Goal: Task Accomplishment & Management: Complete application form

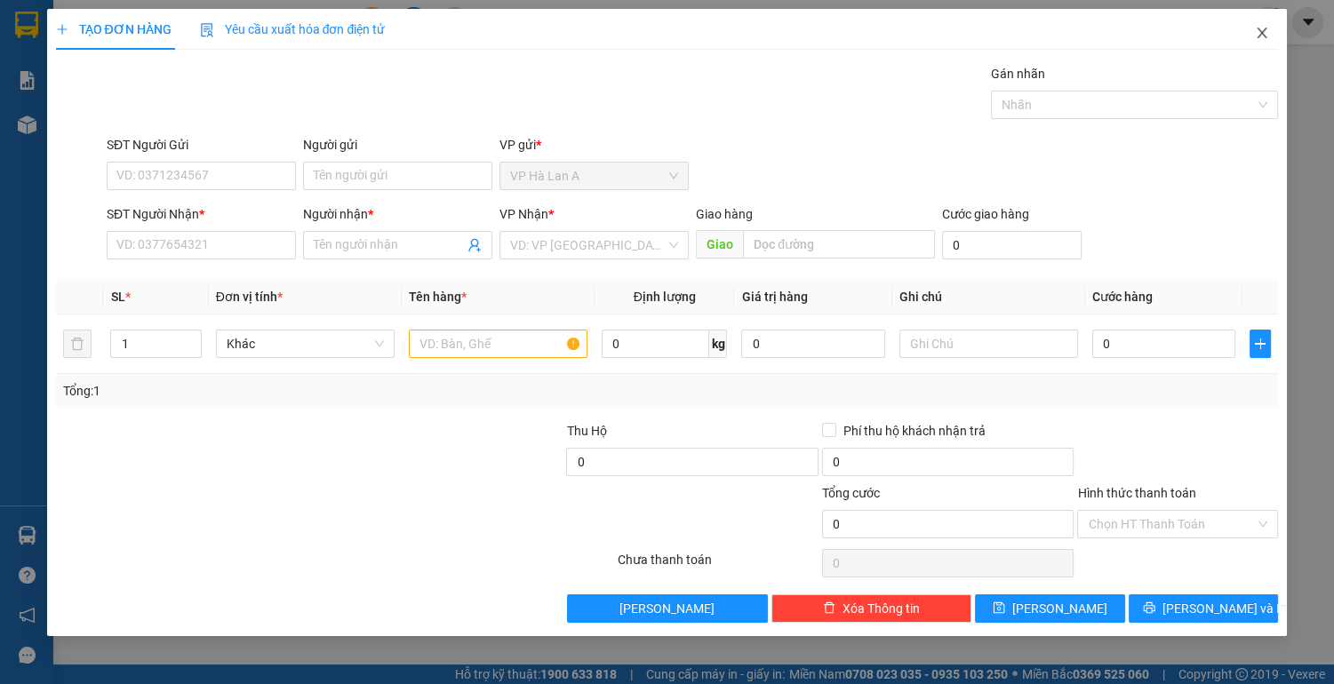
click at [1262, 27] on icon "close" at bounding box center [1262, 33] width 14 height 14
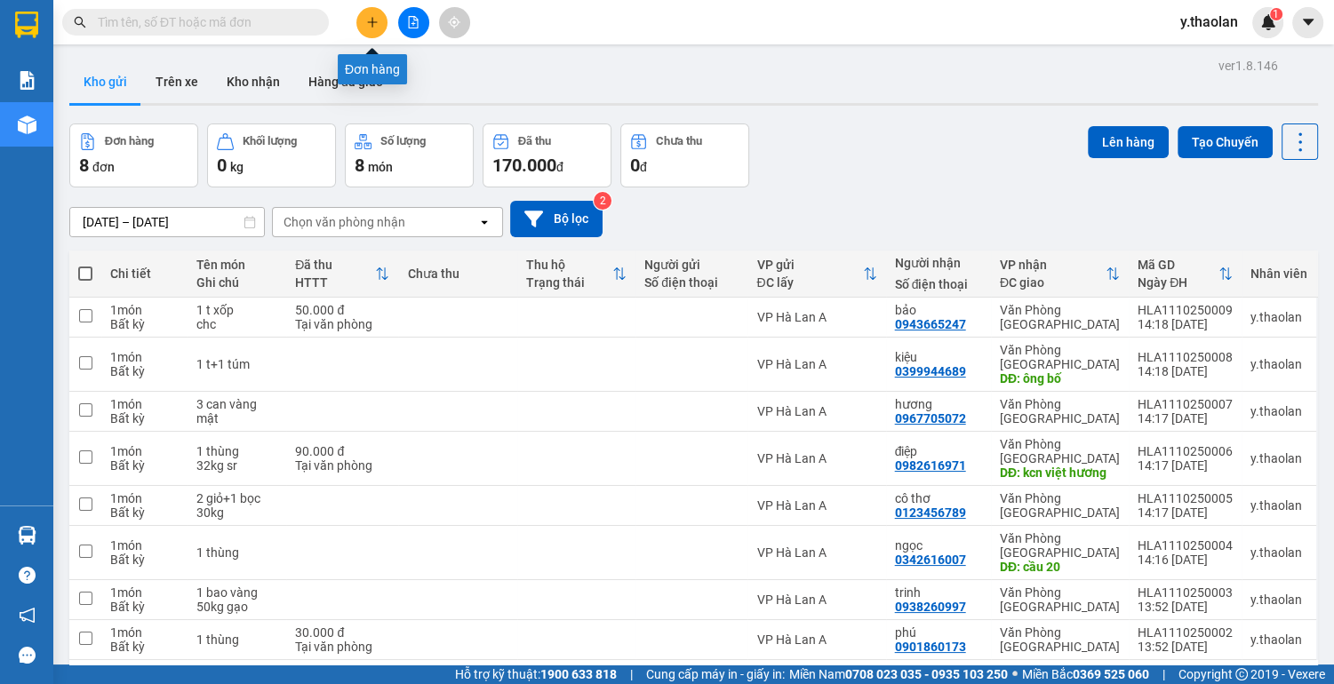
click at [370, 16] on icon "plus" at bounding box center [372, 22] width 12 height 12
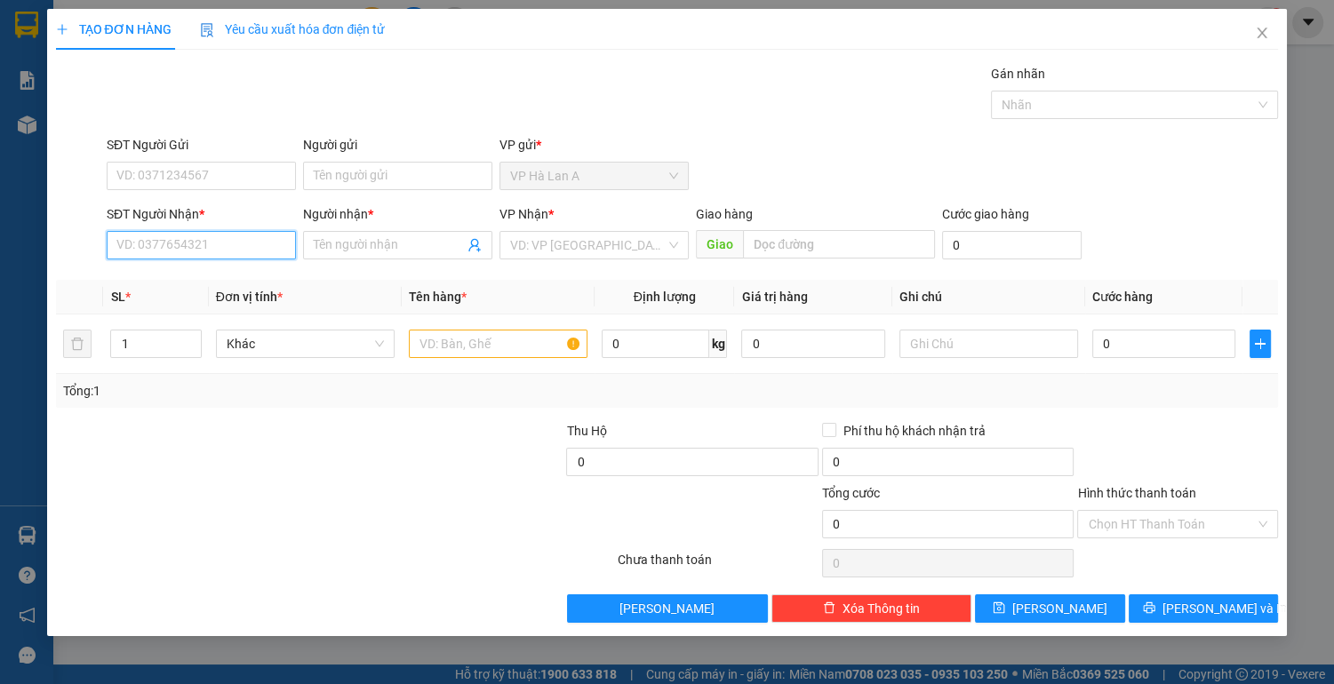
click at [188, 254] on input "SĐT Người Nhận *" at bounding box center [201, 245] width 189 height 28
click at [218, 282] on div "0968632545 - [PERSON_NAME]" at bounding box center [204, 280] width 175 height 20
type input "0968632545"
type input "dinh"
type input "0968632545"
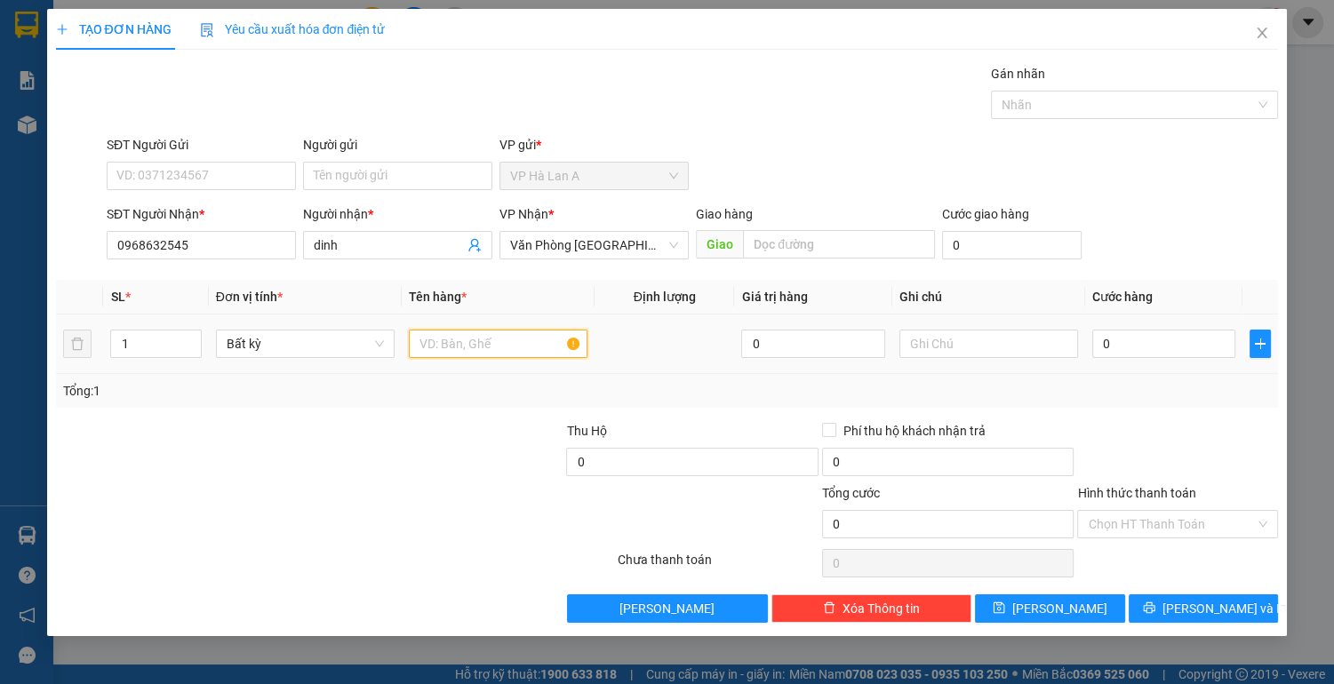
click at [442, 339] on input "text" at bounding box center [498, 344] width 179 height 28
type input "1 thùng"
click at [939, 339] on input "text" at bounding box center [988, 344] width 179 height 28
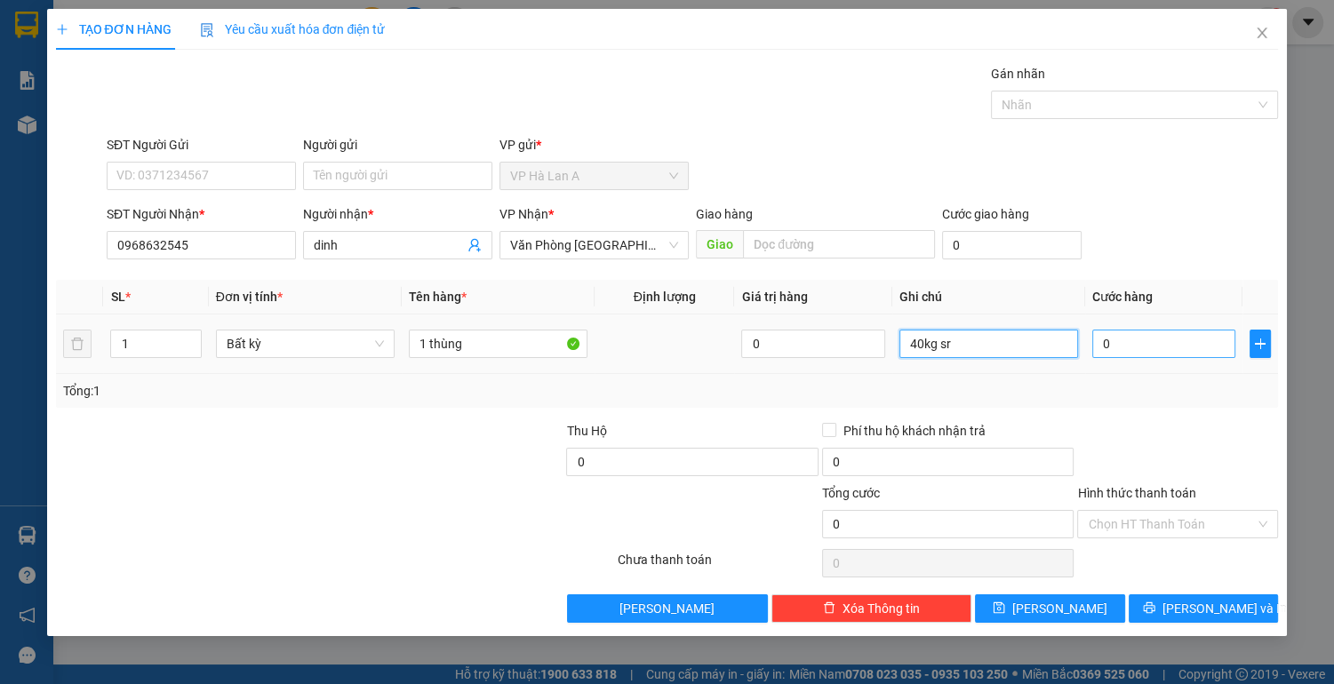
type input "40kg sr"
click at [1117, 342] on input "0" at bounding box center [1164, 344] width 144 height 28
type input "9"
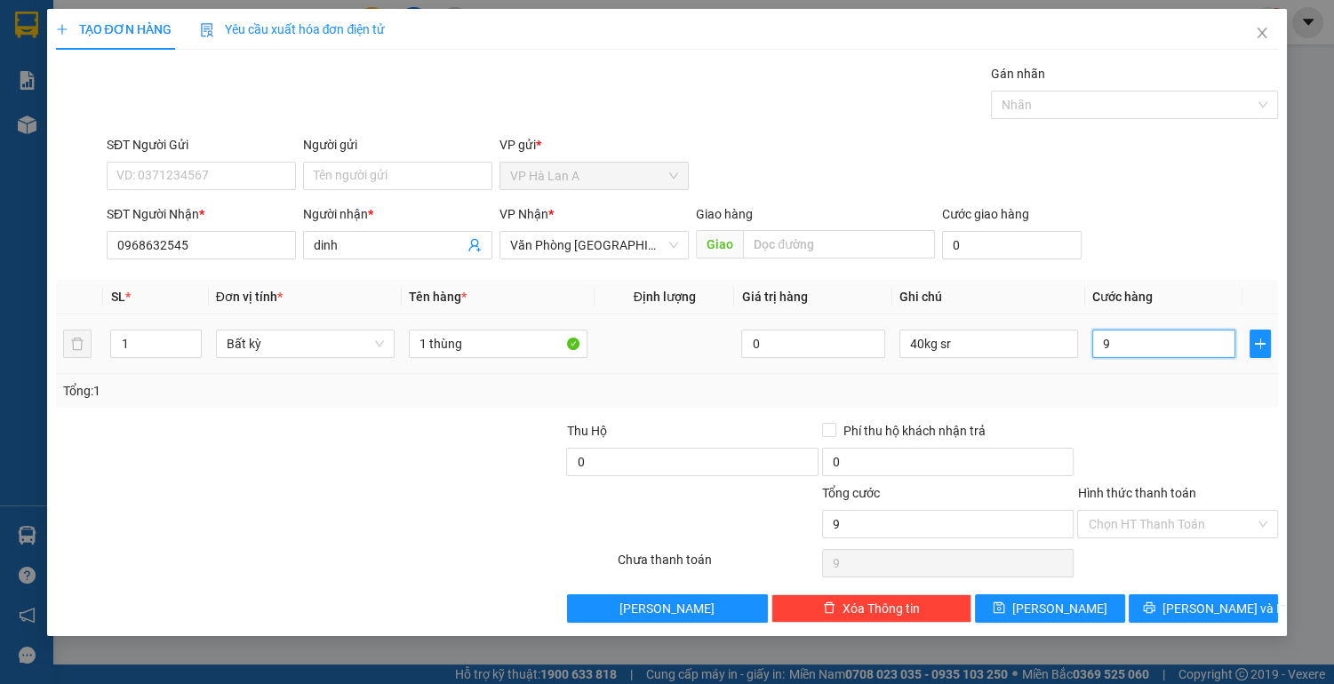
type input "90"
type input "90.000"
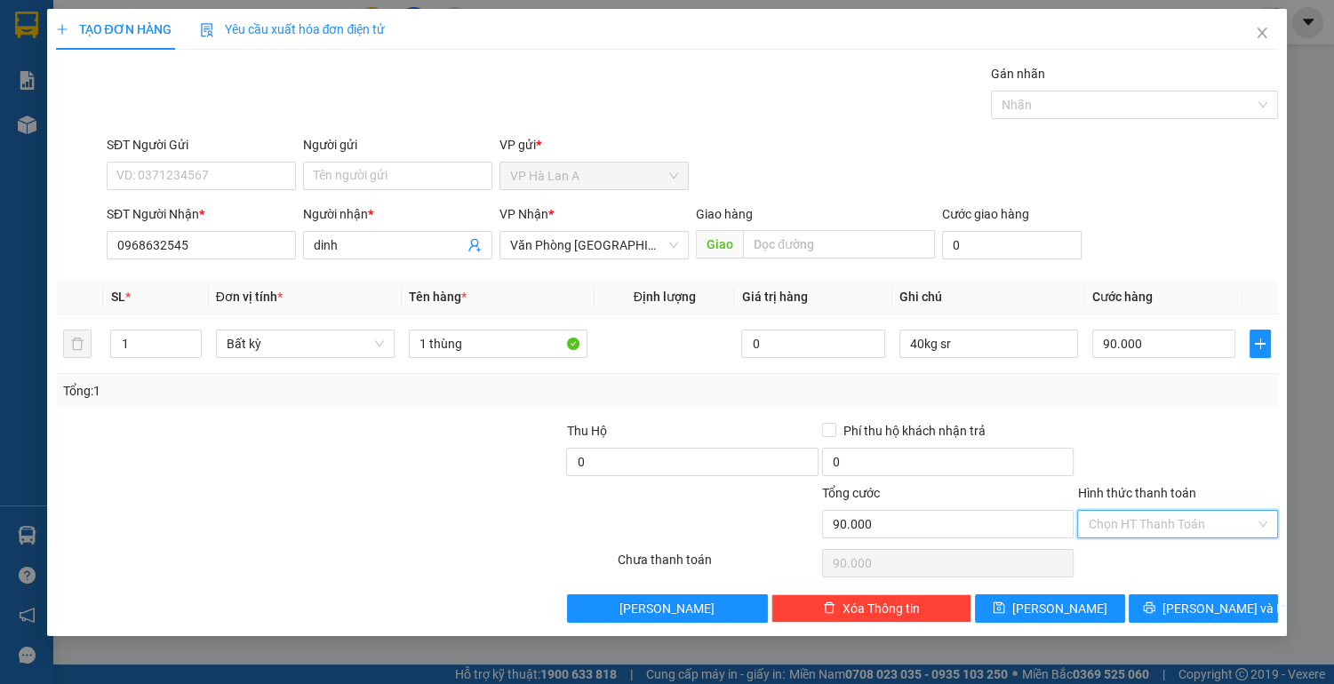
click at [1121, 519] on input "Hình thức thanh toán" at bounding box center [1170, 524] width 167 height 27
click at [1123, 563] on div "Tại văn phòng" at bounding box center [1176, 558] width 179 height 20
type input "0"
drag, startPoint x: 1074, startPoint y: 599, endPoint x: 813, endPoint y: 497, distance: 280.5
click at [1070, 600] on button "[PERSON_NAME]" at bounding box center [1049, 608] width 149 height 28
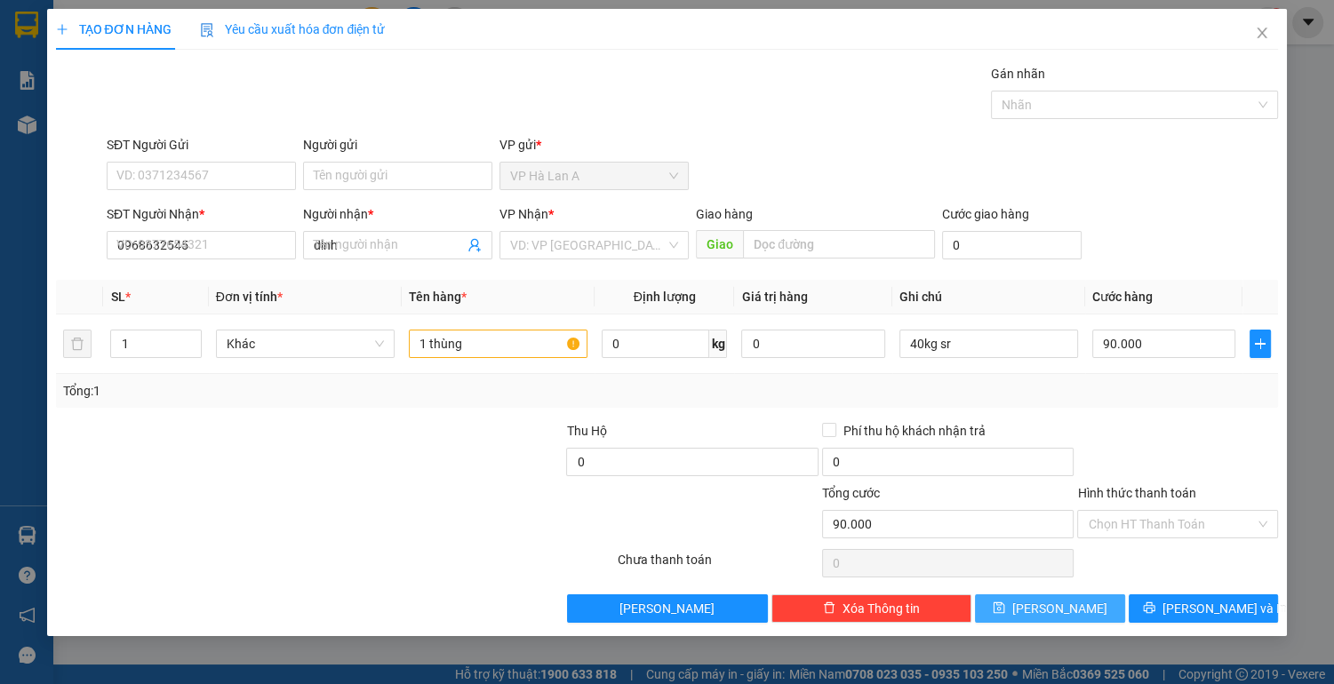
type input "0"
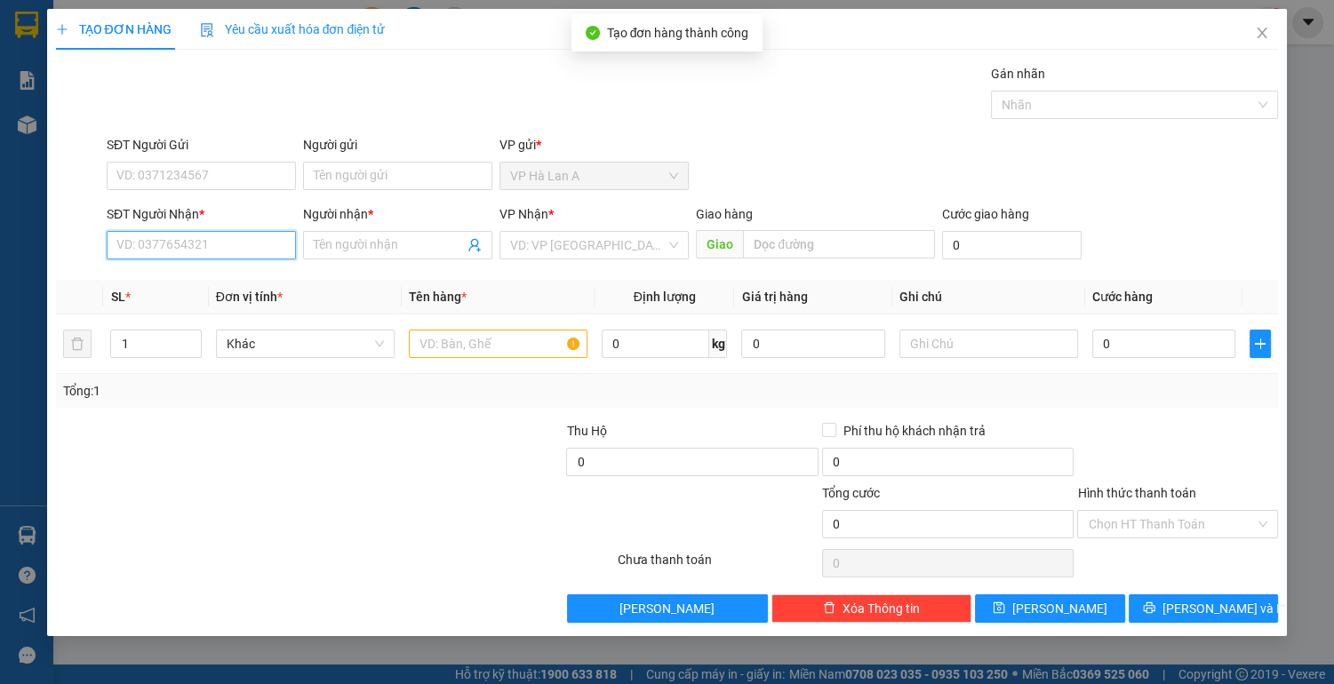
click at [153, 236] on input "SĐT Người Nhận *" at bounding box center [201, 245] width 189 height 28
type input "0866770291"
click at [210, 280] on div "0866770291 - giang" at bounding box center [201, 280] width 168 height 20
type input "giang"
type input "0866770291"
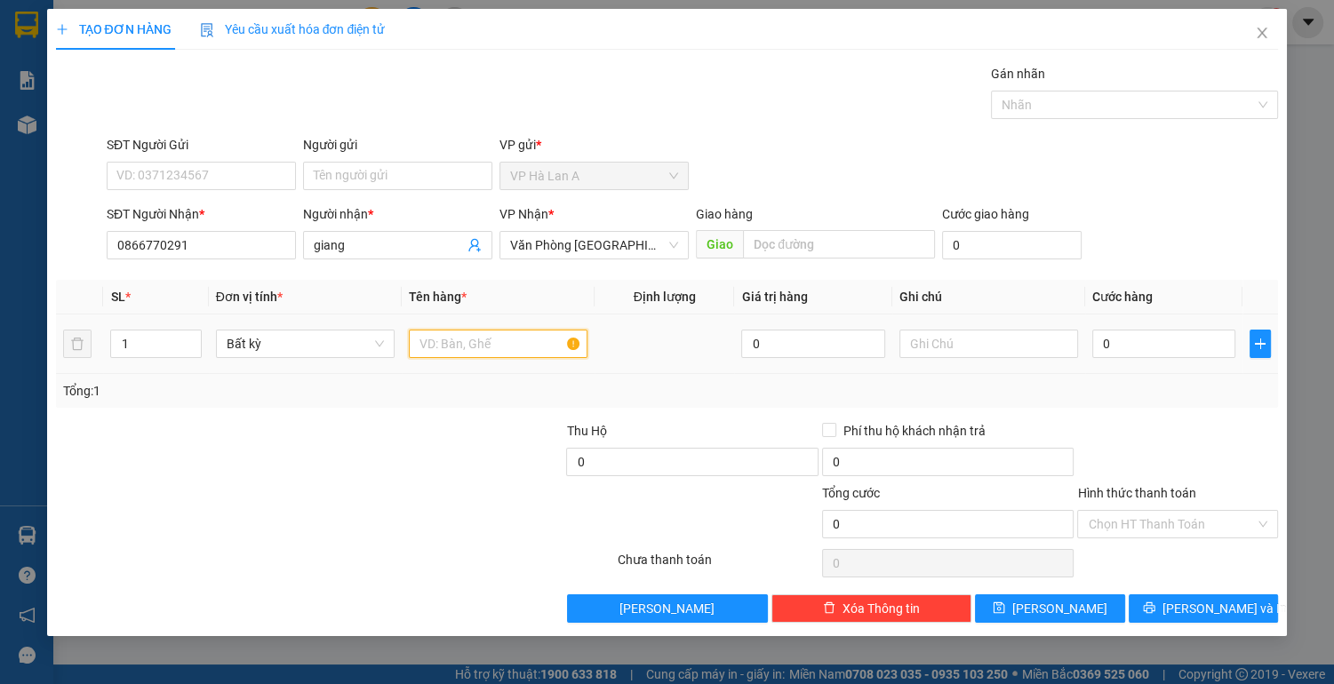
click at [462, 354] on input "text" at bounding box center [498, 344] width 179 height 28
type input "1 thùng trắng"
click at [949, 348] on input "text" at bounding box center [988, 344] width 179 height 28
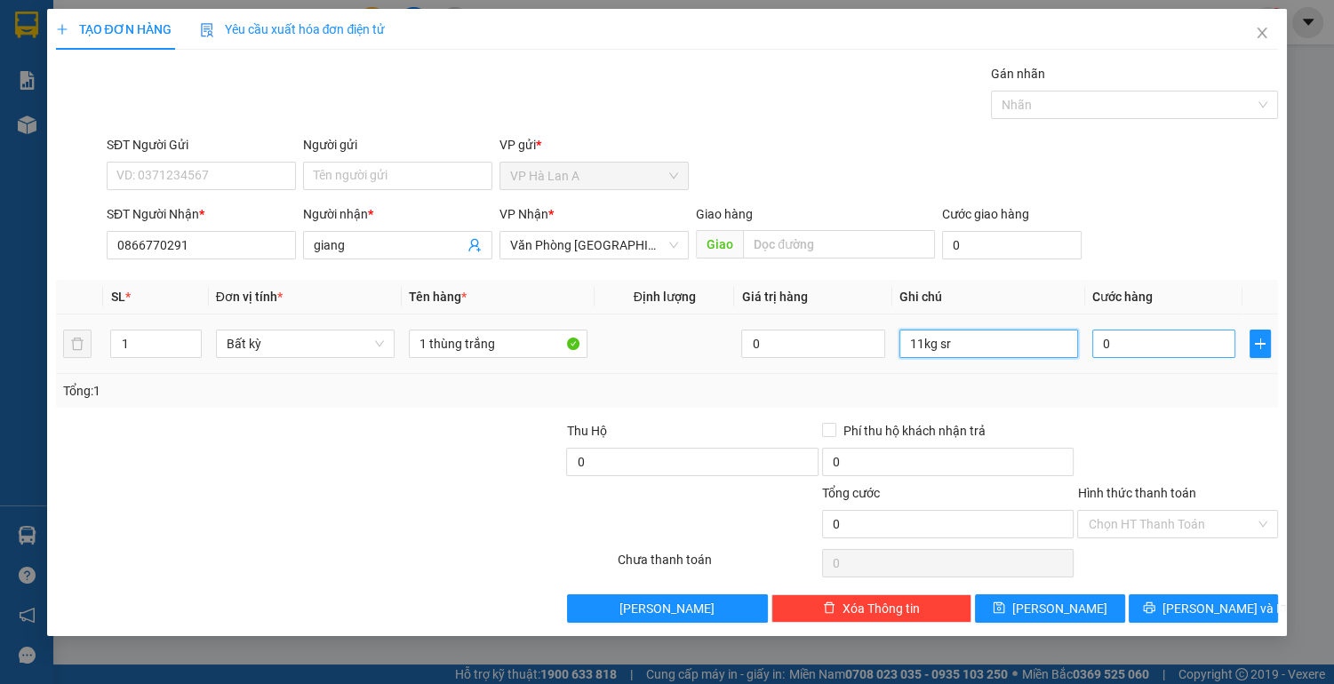
type input "11kg sr"
click at [1159, 338] on input "0" at bounding box center [1164, 344] width 144 height 28
type input "4"
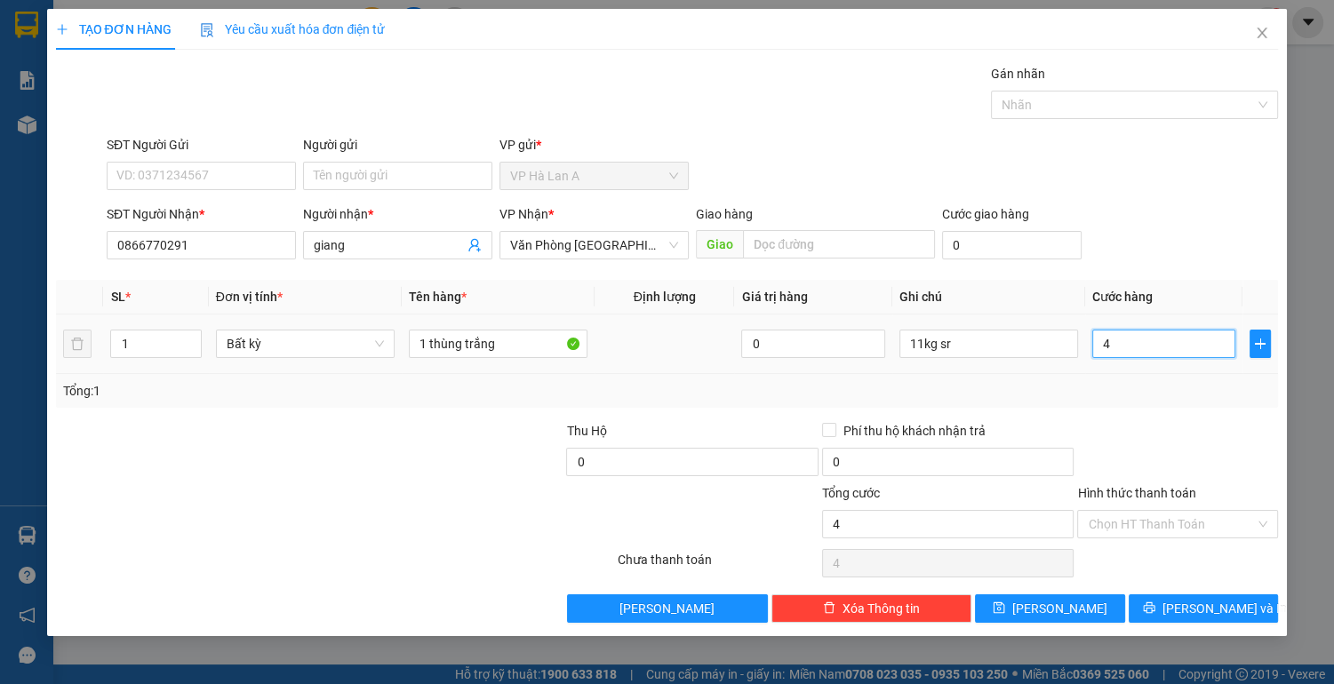
type input "40"
type input "40.000"
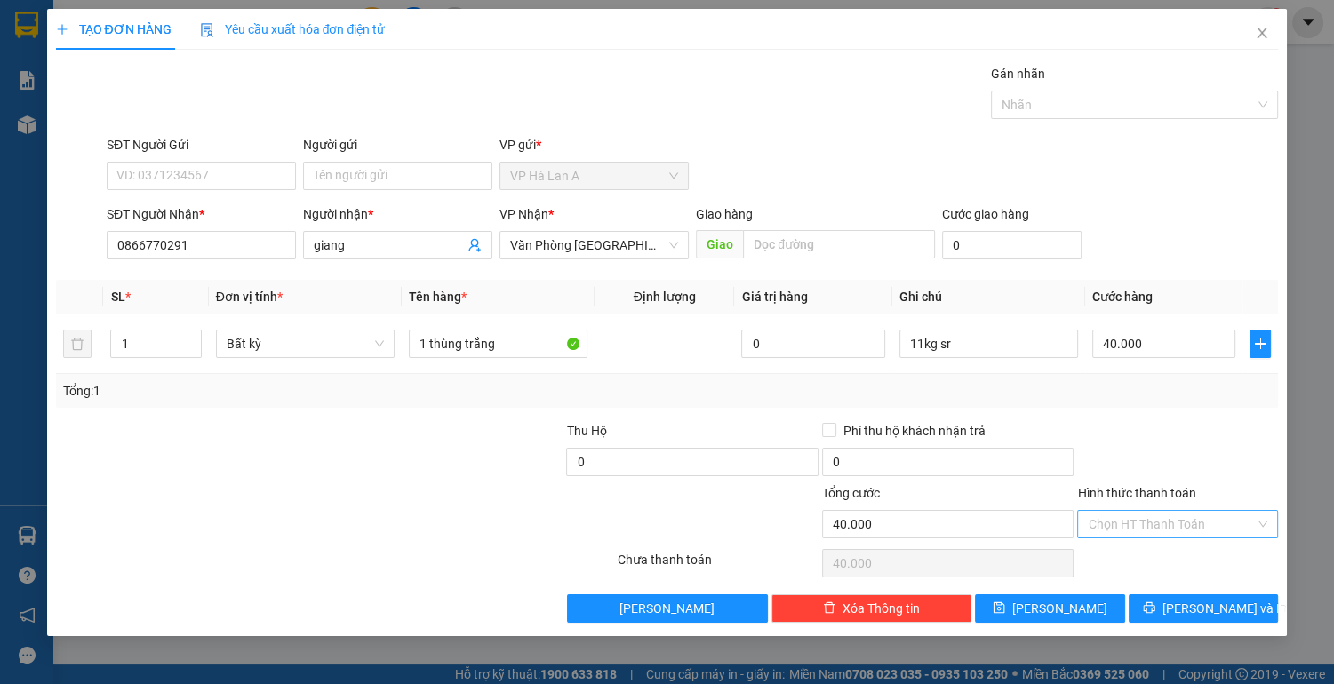
click at [1119, 521] on input "Hình thức thanh toán" at bounding box center [1170, 524] width 167 height 27
click at [1129, 558] on div "Tại văn phòng" at bounding box center [1176, 558] width 179 height 20
type input "0"
drag, startPoint x: 1044, startPoint y: 611, endPoint x: 856, endPoint y: 506, distance: 215.2
click at [1041, 607] on button "[PERSON_NAME]" at bounding box center [1049, 608] width 149 height 28
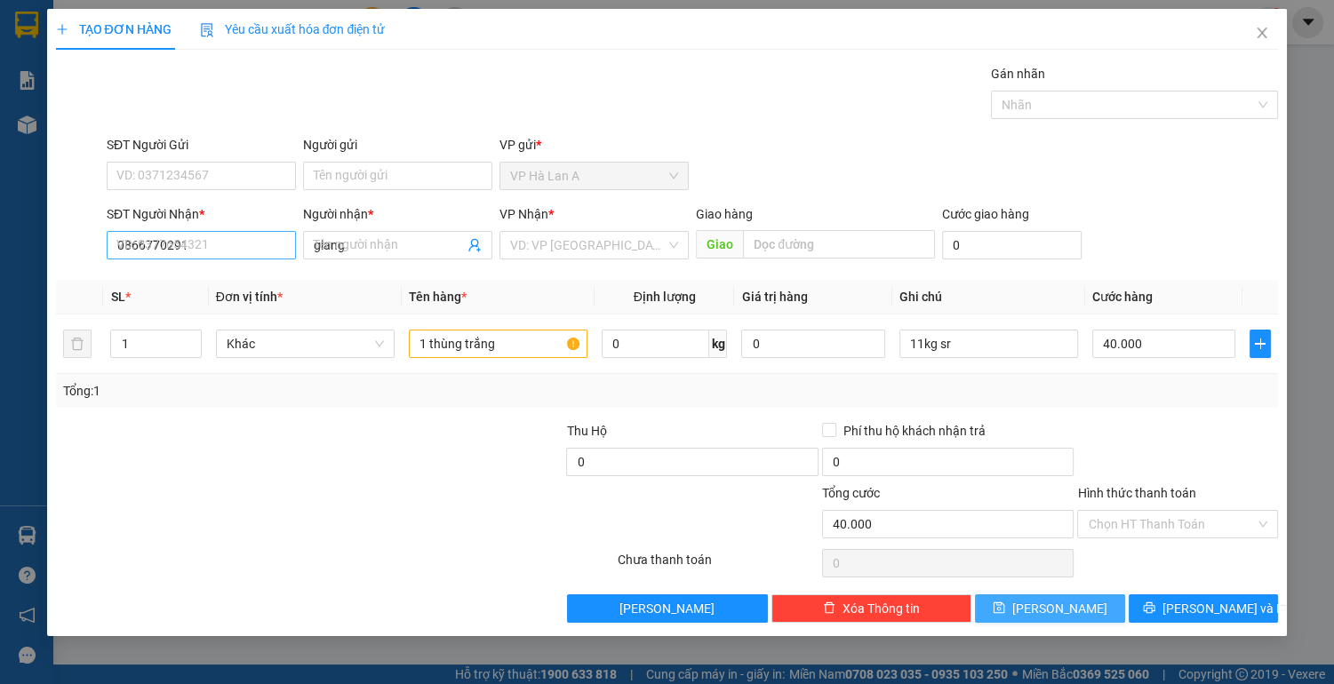
type input "0"
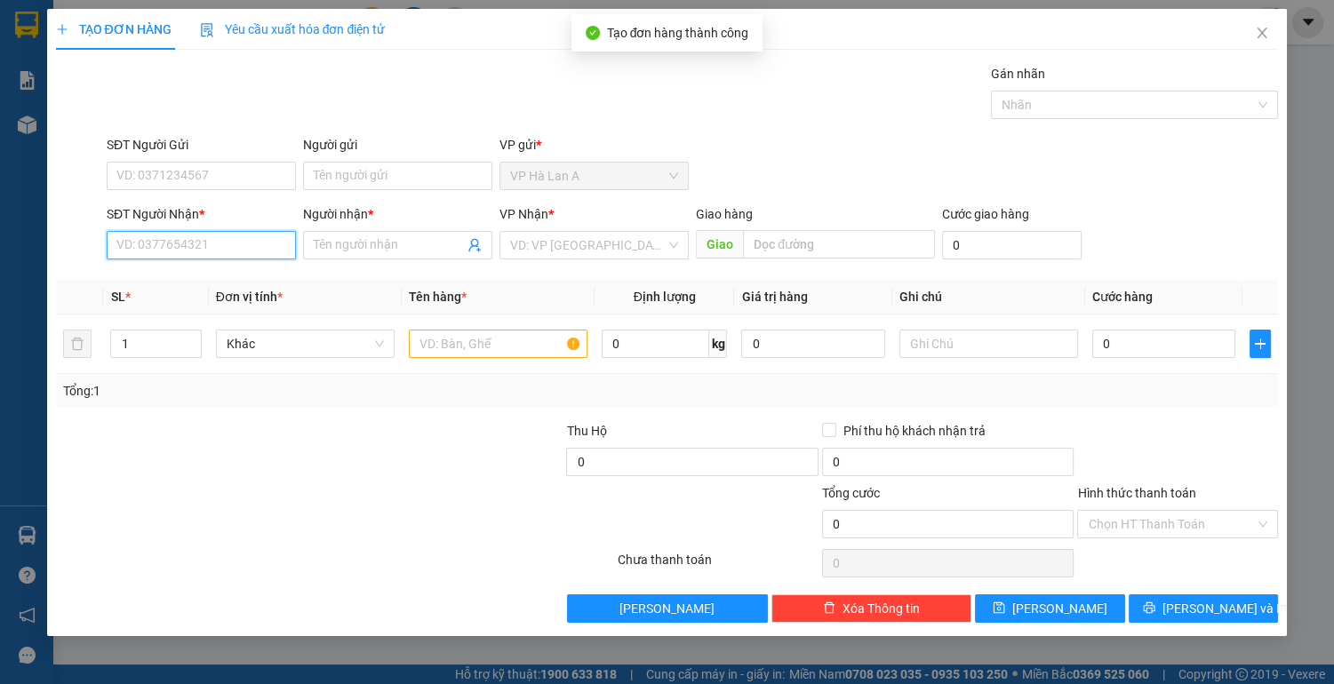
click at [227, 243] on input "SĐT Người Nhận *" at bounding box center [201, 245] width 189 height 28
click at [240, 274] on div "0987837695 - tịnh" at bounding box center [201, 280] width 168 height 20
type input "0987837695"
type input "tịnh"
type input "0987837695"
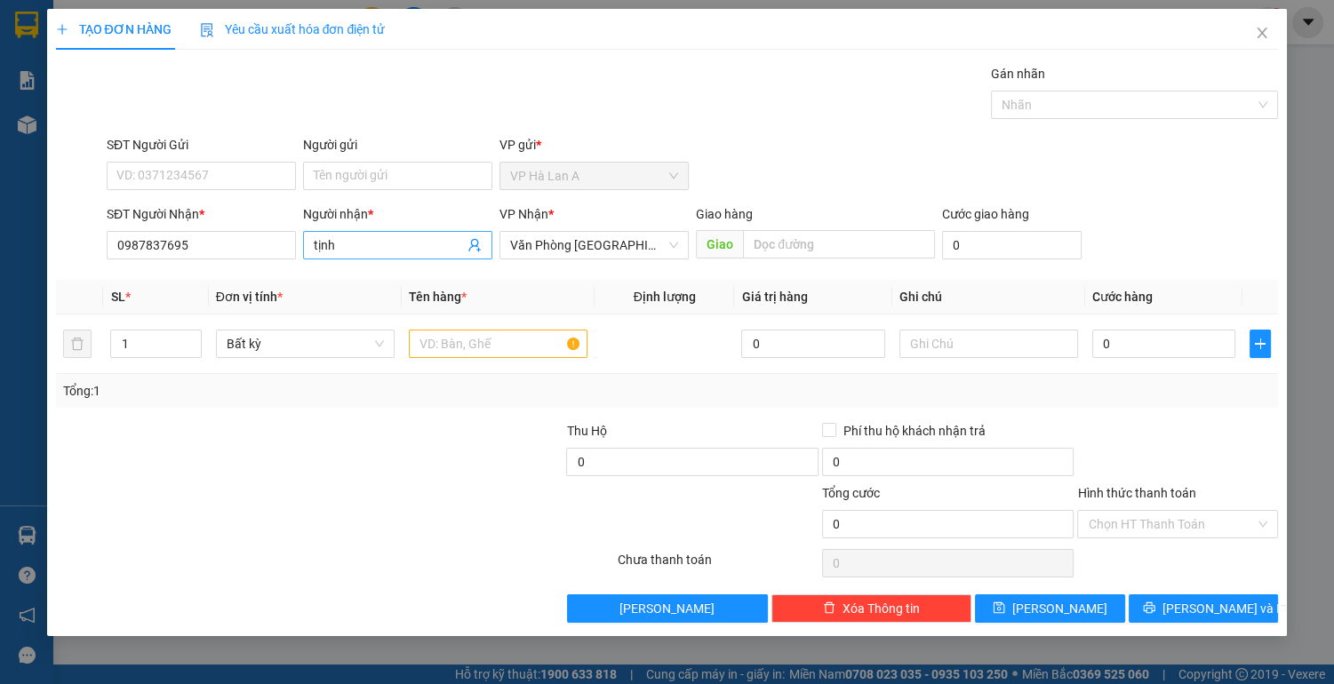
click at [352, 240] on input "tịnh" at bounding box center [389, 245] width 150 height 20
type input "t"
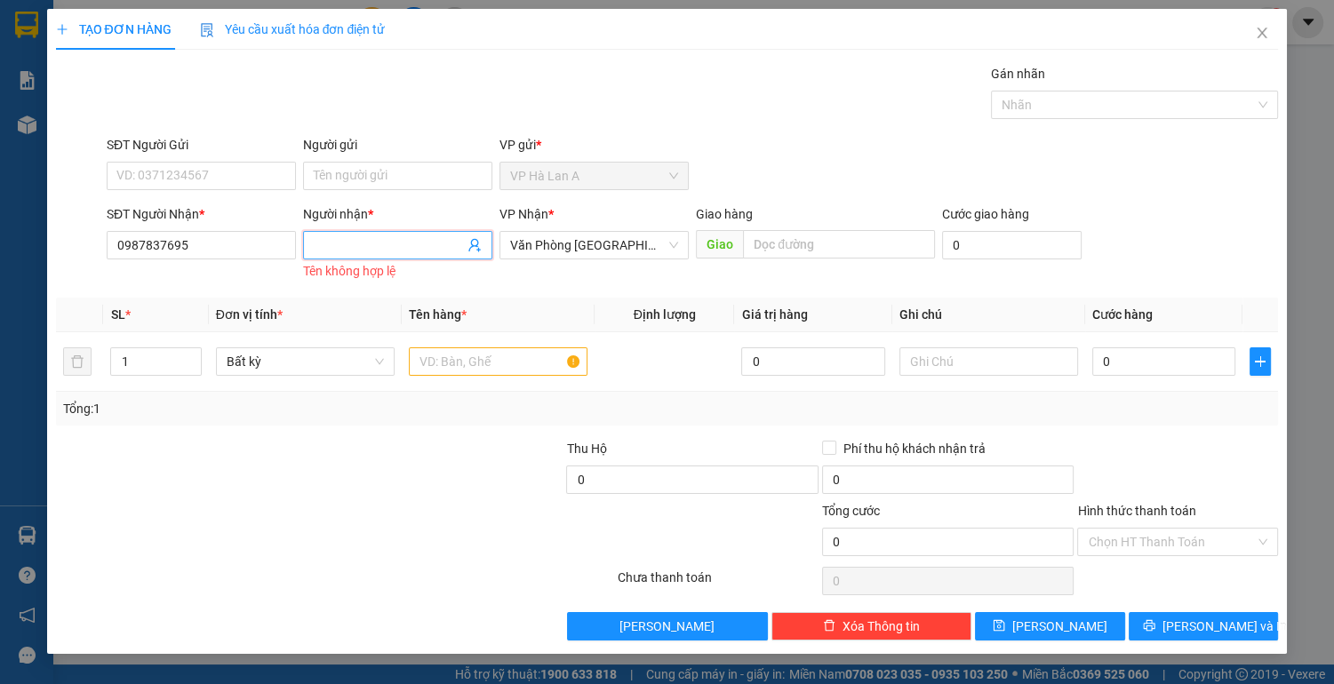
type input "d"
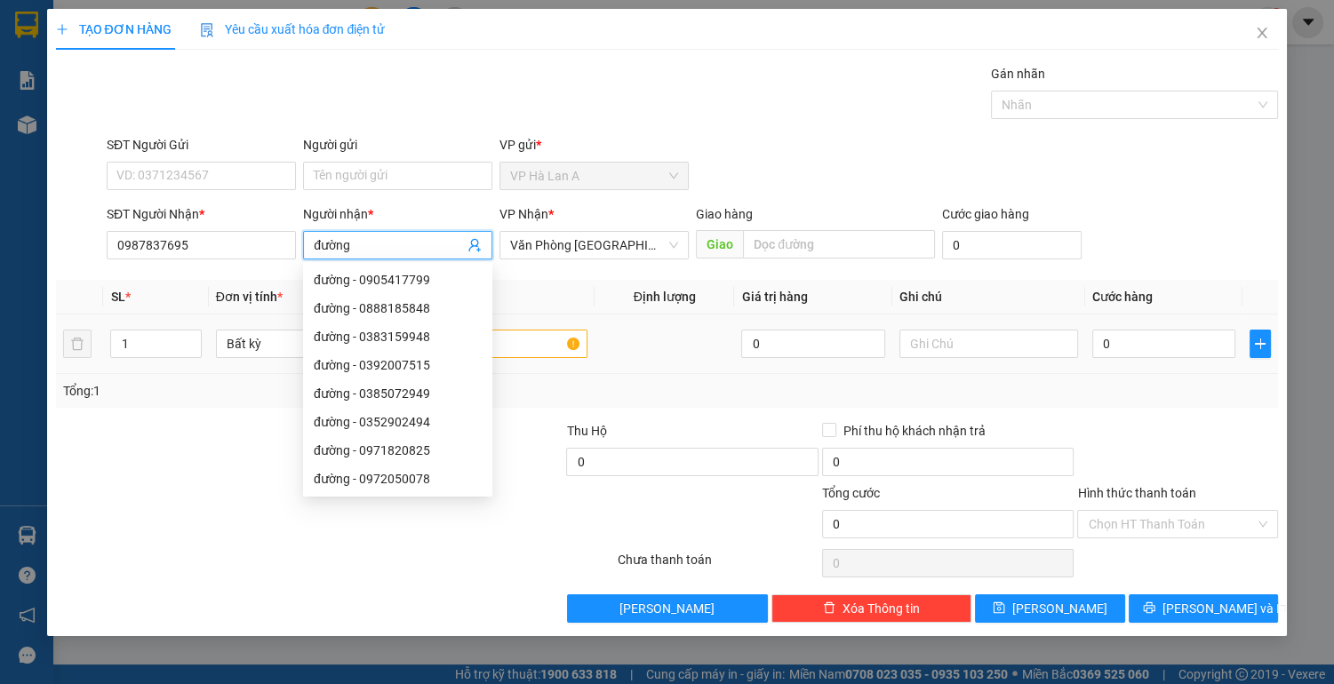
type input "đường"
click at [534, 346] on input "text" at bounding box center [498, 344] width 179 height 28
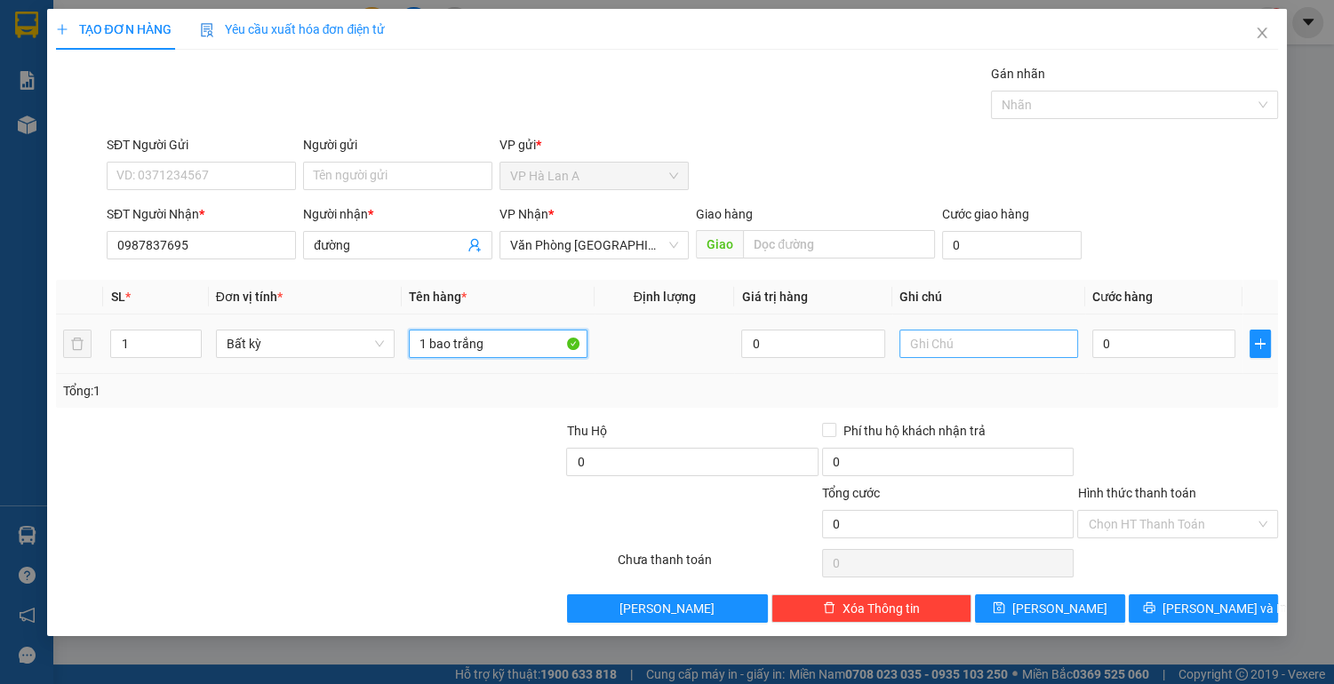
type input "1 bao trắng"
click at [956, 347] on input "text" at bounding box center [988, 344] width 179 height 28
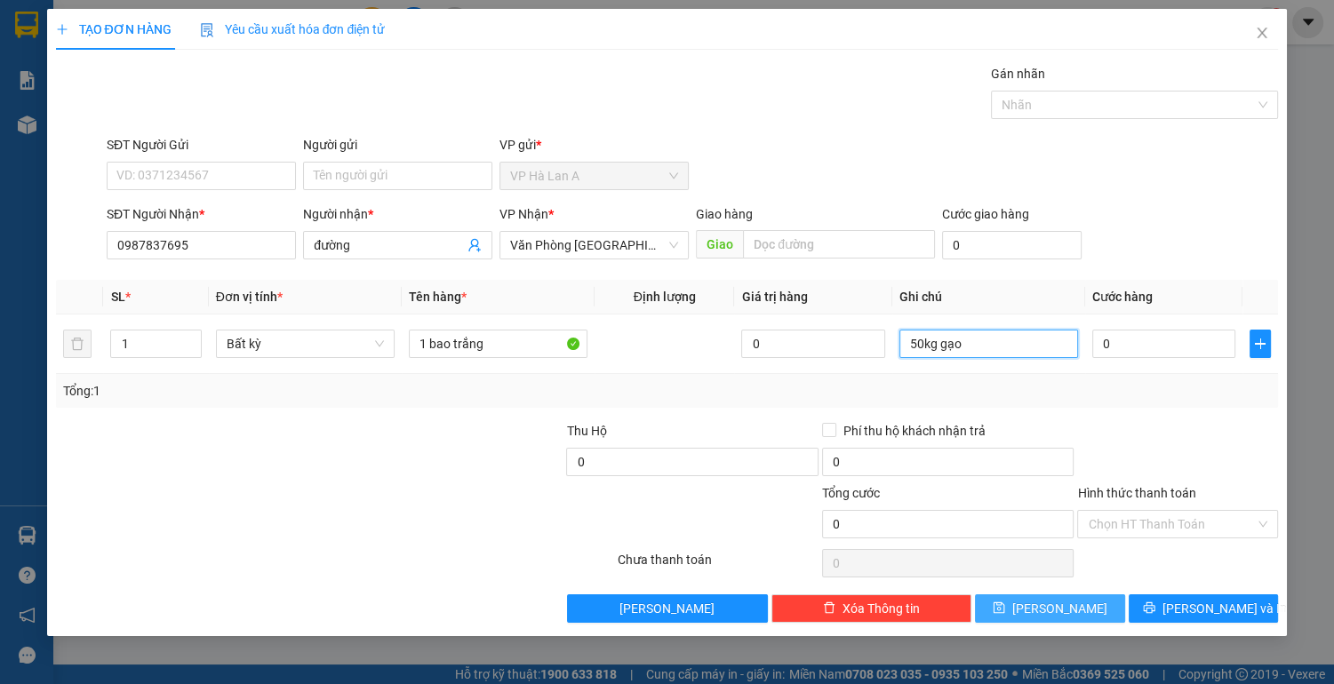
type input "50kg gạo"
click at [1005, 604] on icon "save" at bounding box center [998, 607] width 12 height 12
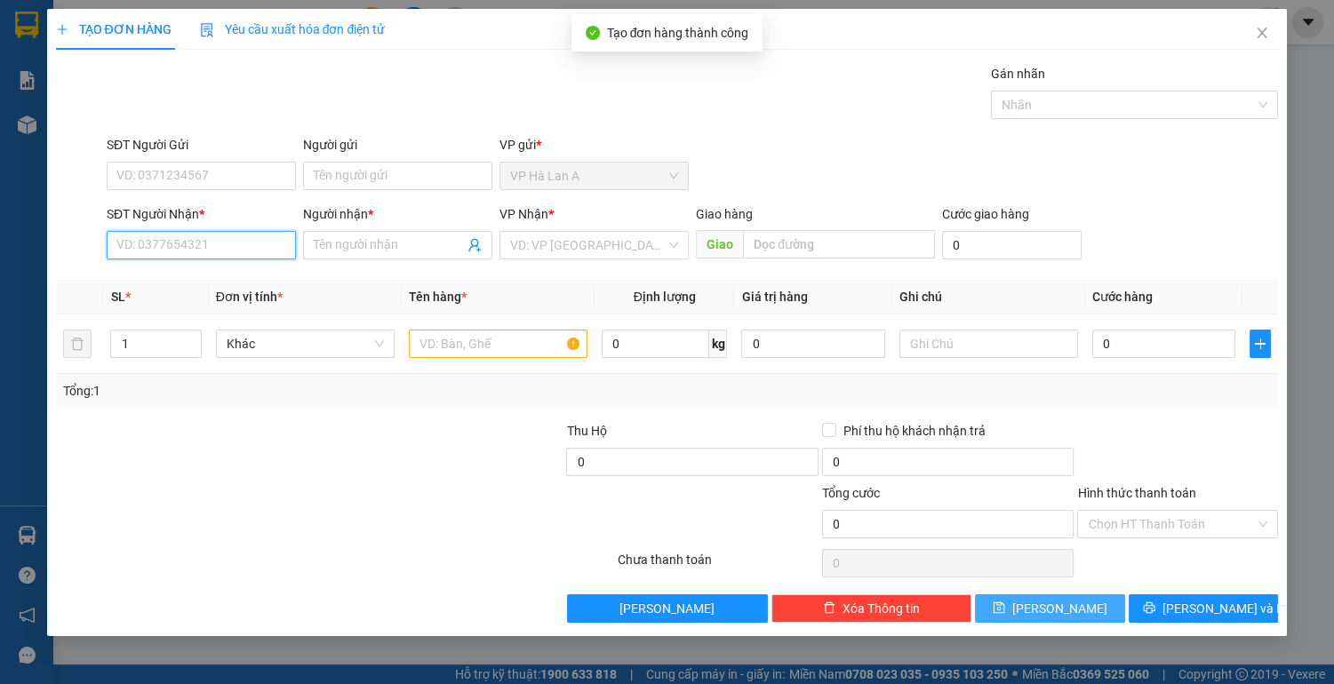
click at [221, 246] on input "SĐT Người Nhận *" at bounding box center [201, 245] width 189 height 28
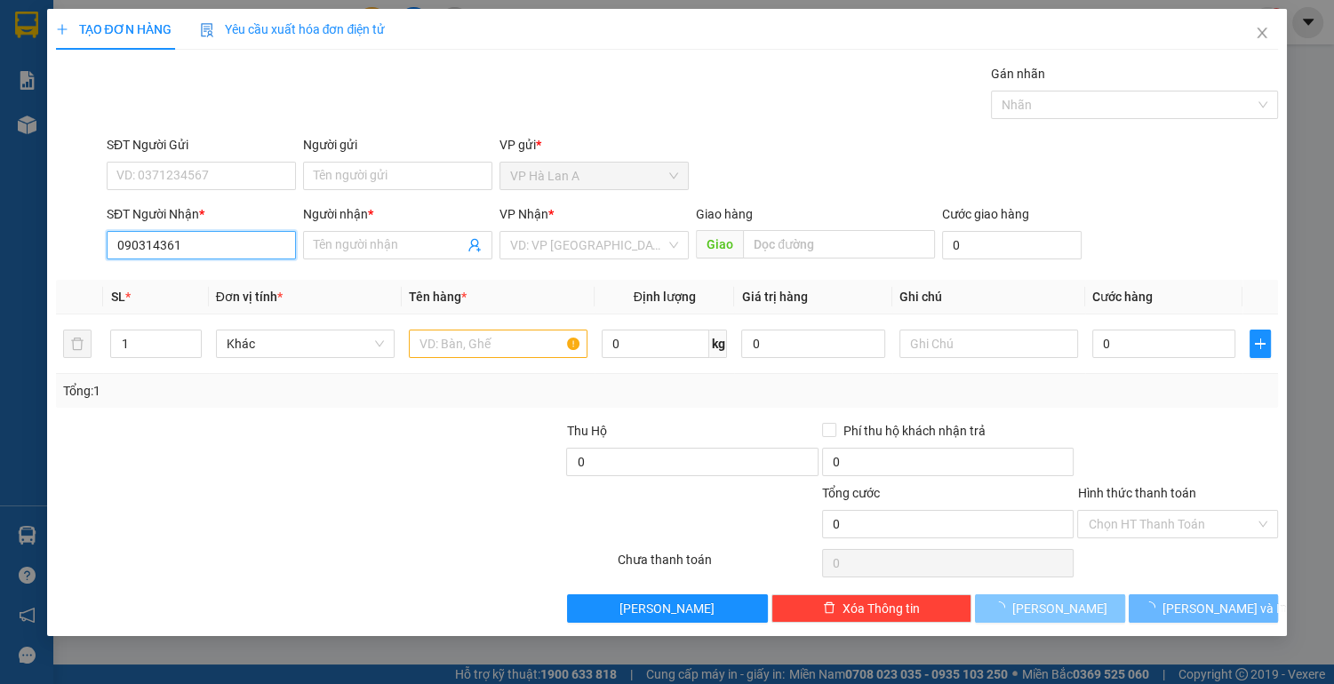
type input "0903143616"
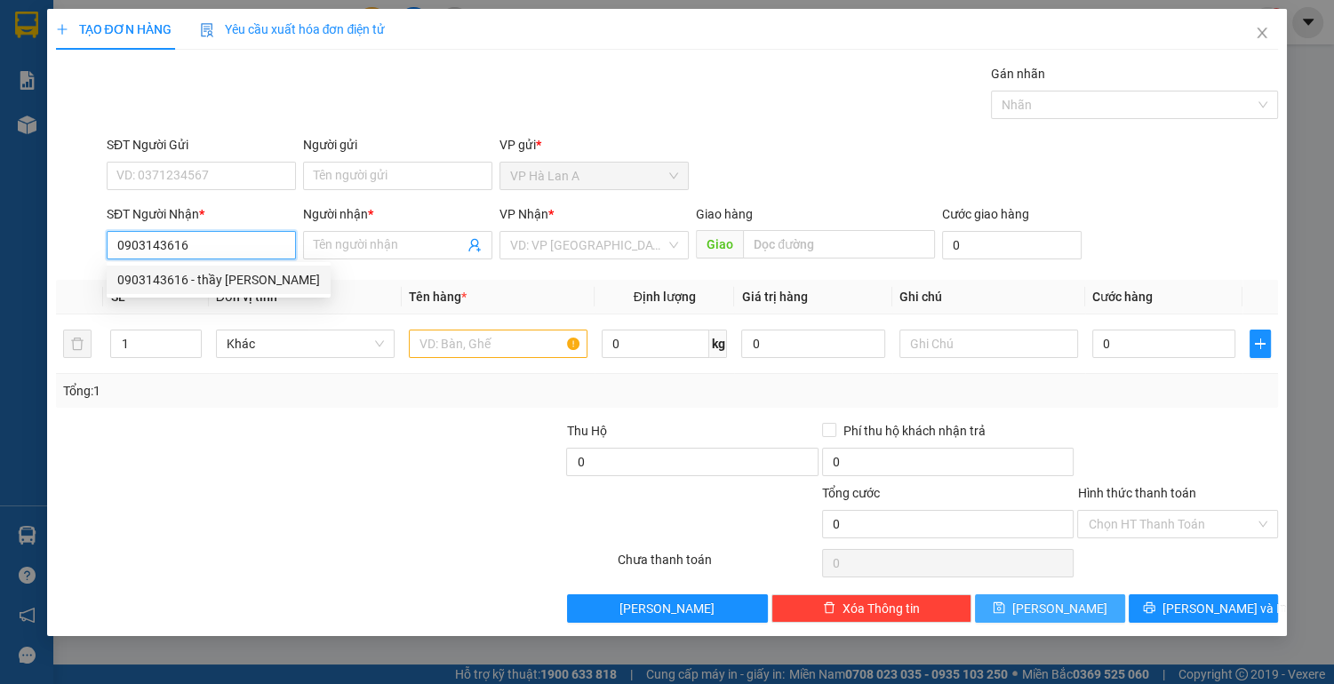
click at [178, 276] on div "0903143616 - thầy [PERSON_NAME]" at bounding box center [218, 280] width 203 height 20
type input "thầy [PERSON_NAME]"
type input "0903143616"
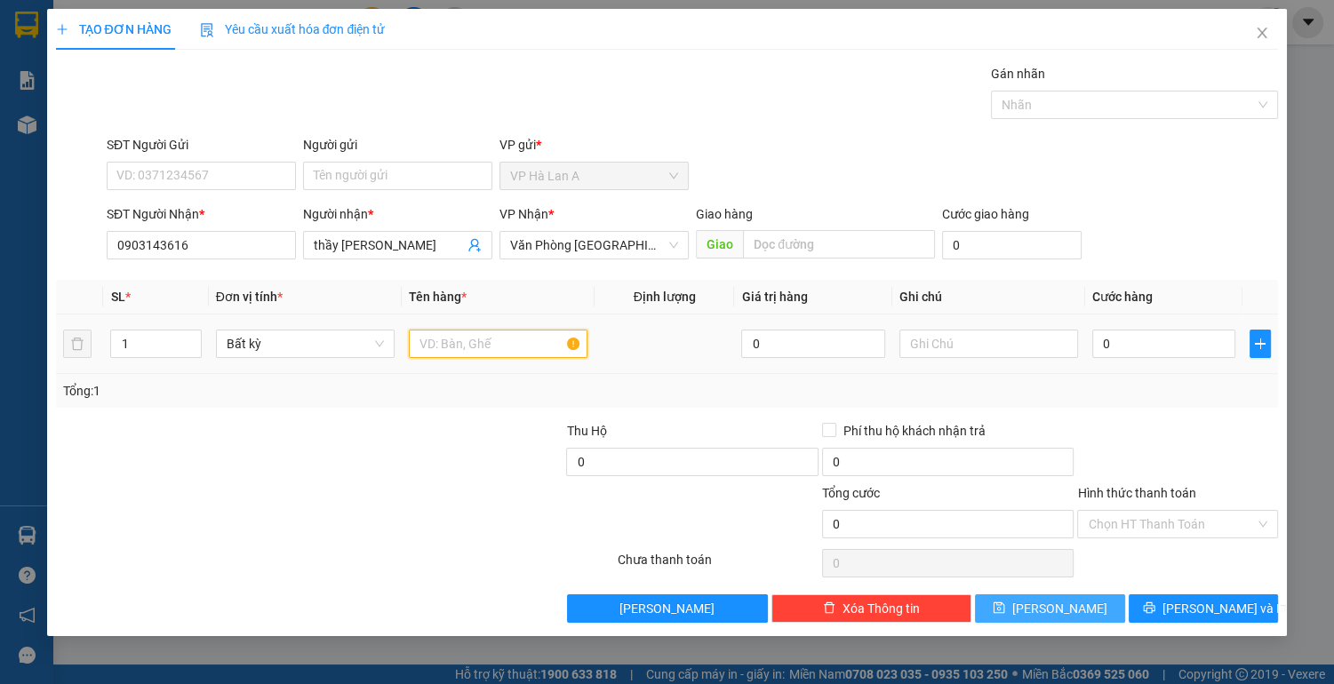
click at [463, 331] on input "text" at bounding box center [498, 344] width 179 height 28
type input "1 thùng"
click at [954, 349] on input "text" at bounding box center [988, 344] width 179 height 28
type input "21kg sr"
click at [1041, 615] on button "[PERSON_NAME]" at bounding box center [1049, 608] width 149 height 28
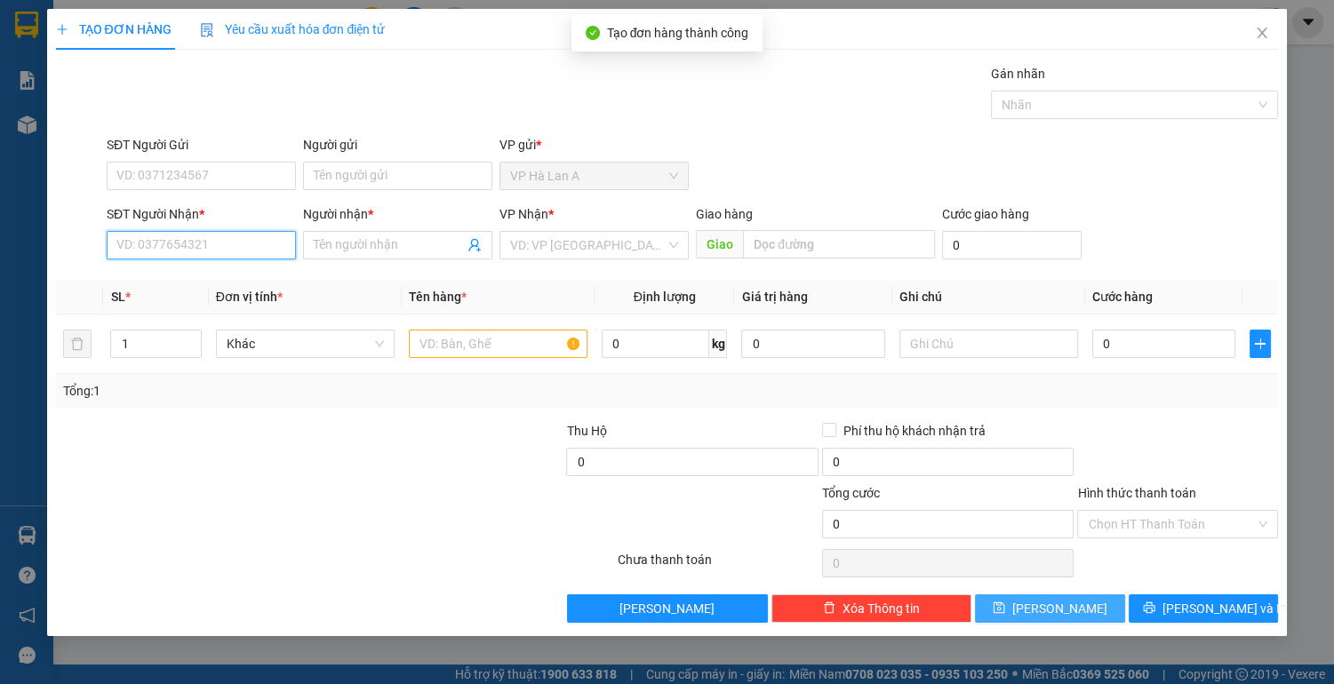
click at [198, 234] on input "SĐT Người Nhận *" at bounding box center [201, 245] width 189 height 28
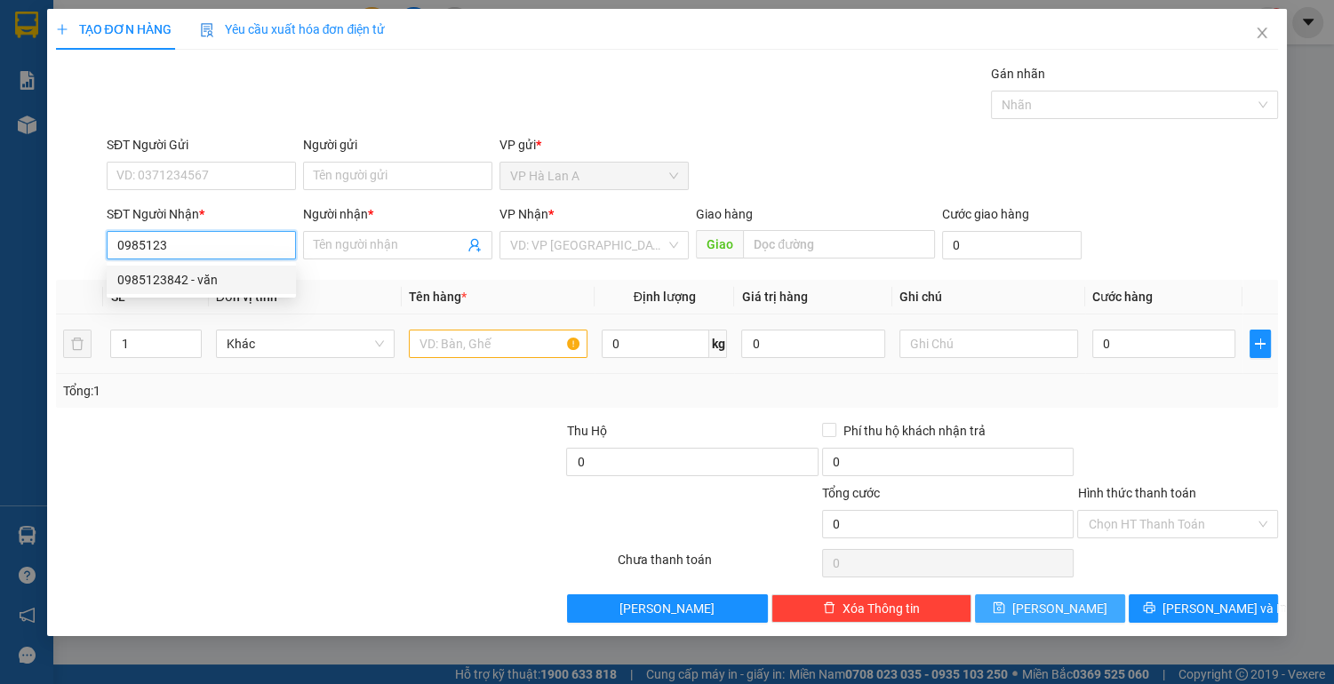
drag, startPoint x: 222, startPoint y: 283, endPoint x: 355, endPoint y: 315, distance: 137.3
click at [224, 283] on div "0985123842 - văn" at bounding box center [201, 280] width 168 height 20
type input "0985123842"
type input "văn"
type input "0985123842"
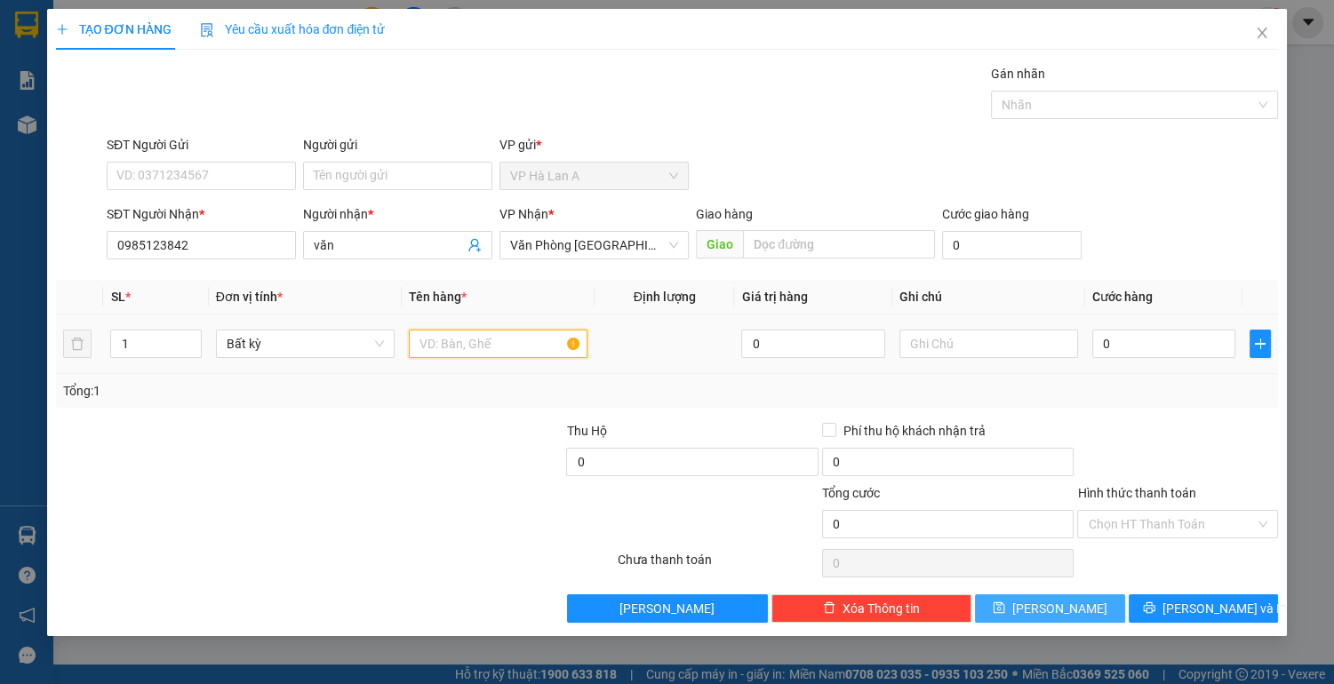
click at [471, 348] on input "text" at bounding box center [498, 344] width 179 height 28
type input "2 t xốp+giấy"
click at [818, 240] on input "text" at bounding box center [838, 244] width 191 height 28
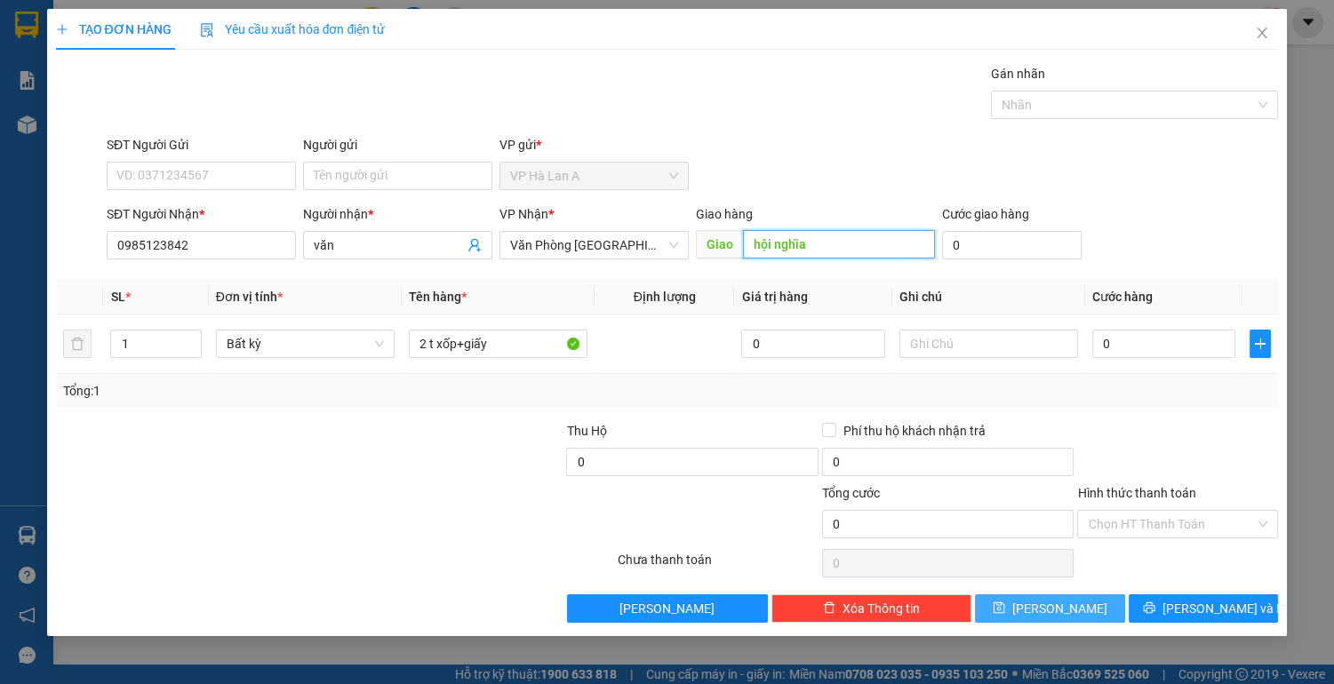
type input "hội nghĩa"
click at [1063, 604] on span "[PERSON_NAME]" at bounding box center [1059, 609] width 95 height 20
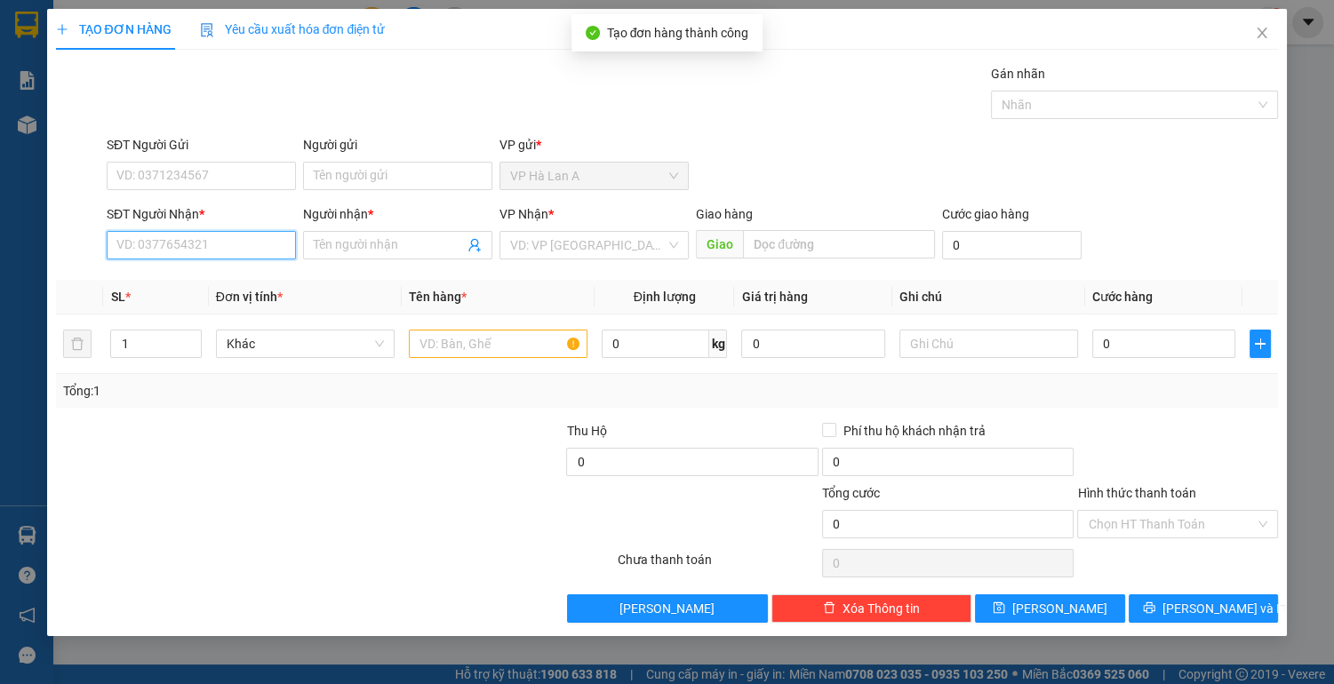
click at [203, 243] on input "SĐT Người Nhận *" at bounding box center [201, 245] width 189 height 28
click at [256, 280] on div "0922442428 - thục anh" at bounding box center [201, 280] width 168 height 20
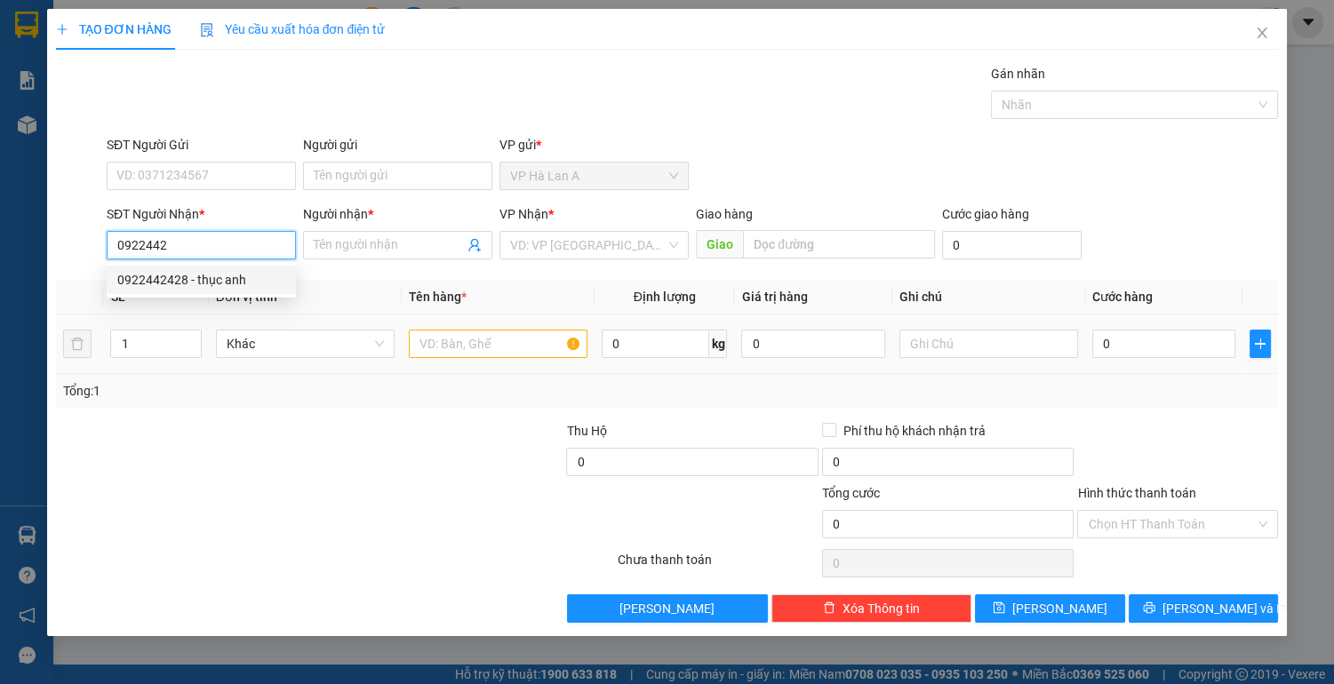
type input "0922442428"
type input "thục anh"
type input "0922442428"
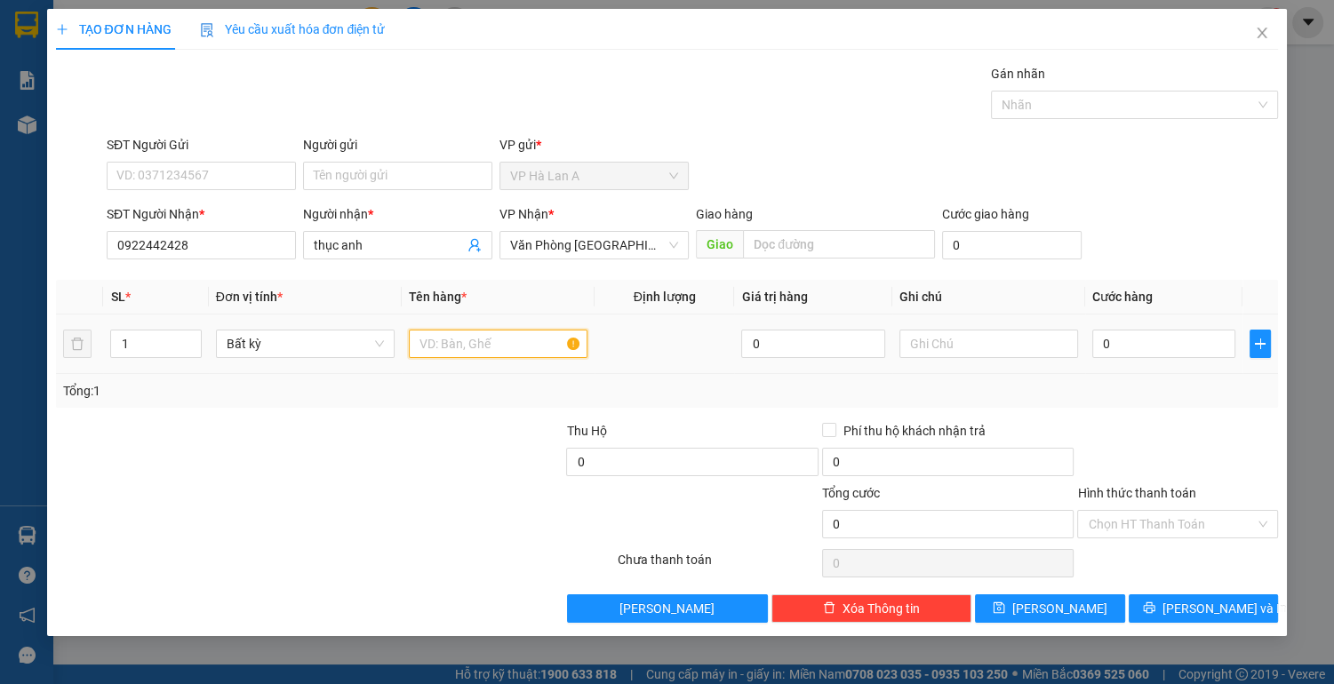
click at [539, 343] on input "text" at bounding box center [498, 344] width 179 height 28
type input "1 thùng"
click at [1133, 347] on input "0" at bounding box center [1164, 344] width 144 height 28
type input "5"
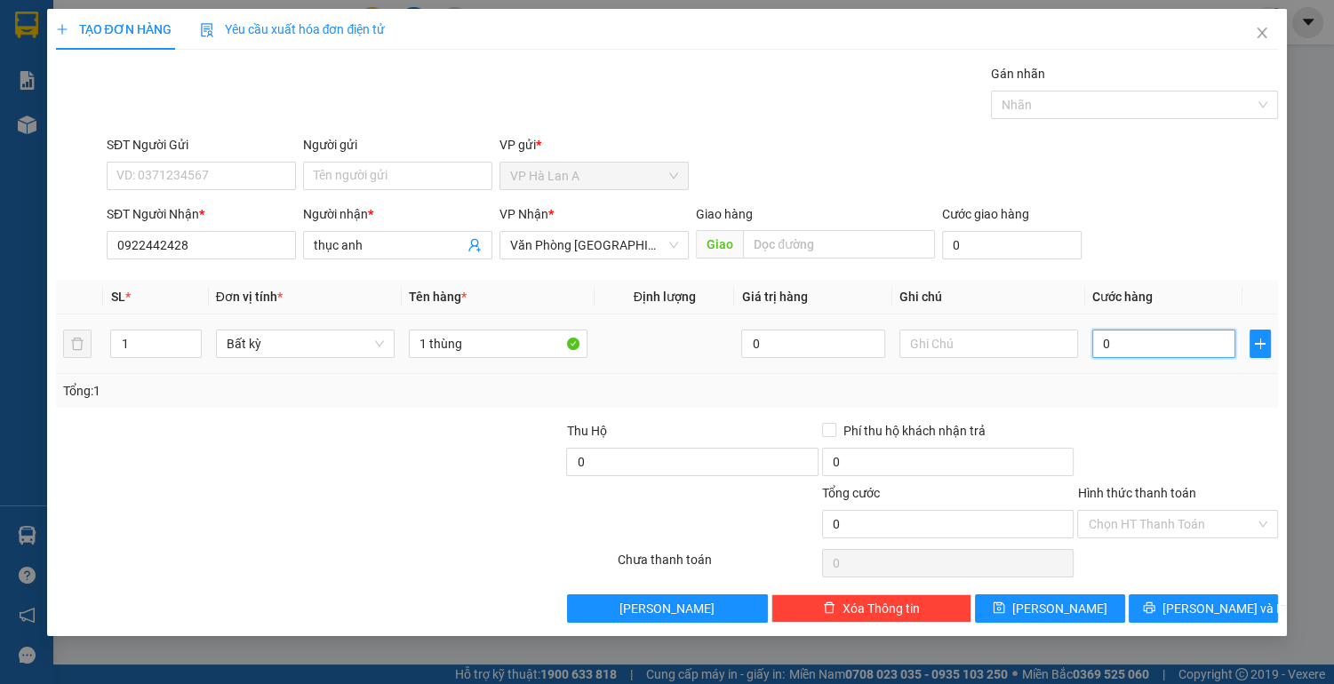
type input "5"
type input "50"
type input "50.000"
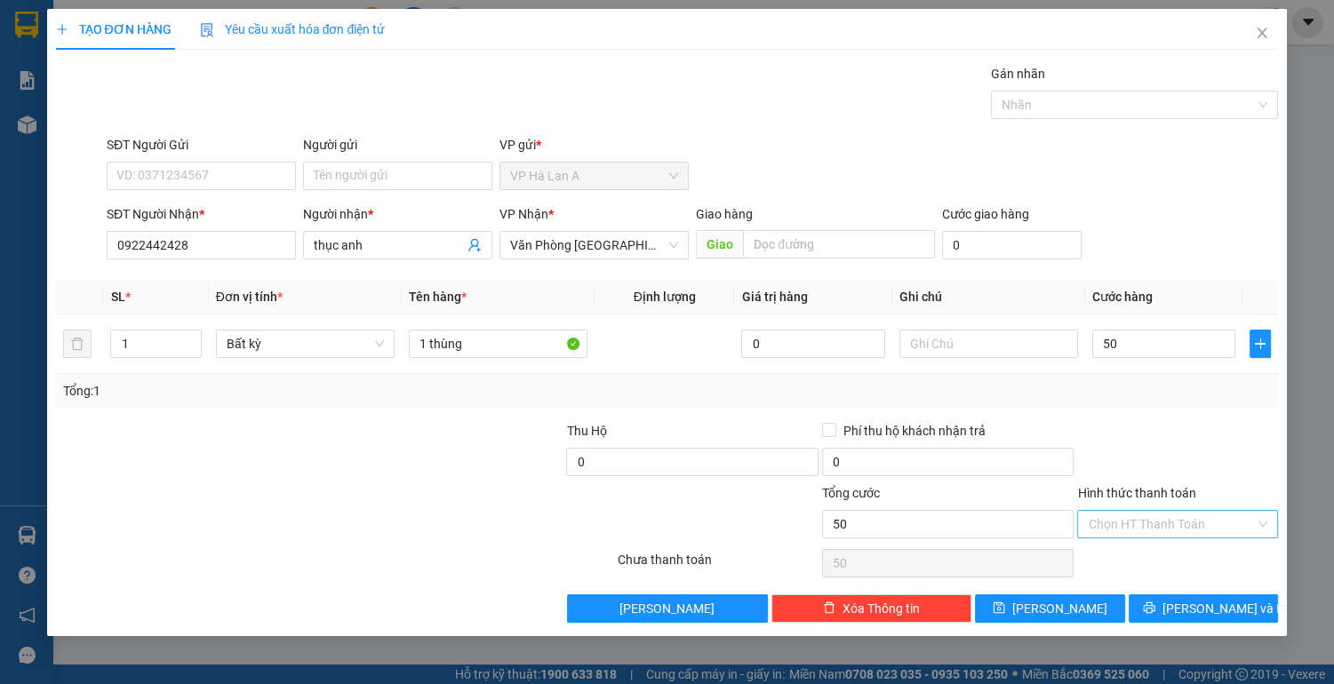
type input "50.000"
click at [1112, 522] on input "Hình thức thanh toán" at bounding box center [1170, 524] width 167 height 27
drag, startPoint x: 1119, startPoint y: 551, endPoint x: 1088, endPoint y: 568, distance: 35.4
click at [1119, 551] on div "Tại văn phòng" at bounding box center [1176, 558] width 179 height 20
type input "0"
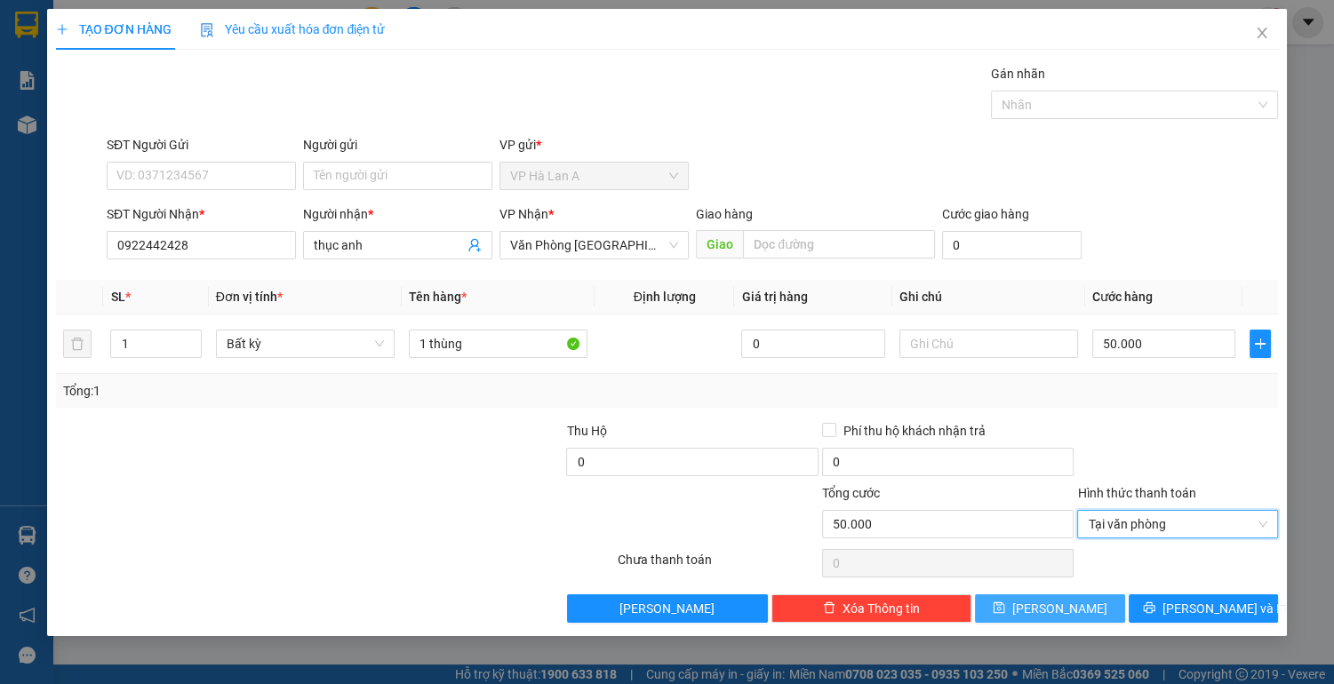
click at [1059, 609] on span "[PERSON_NAME]" at bounding box center [1059, 609] width 95 height 20
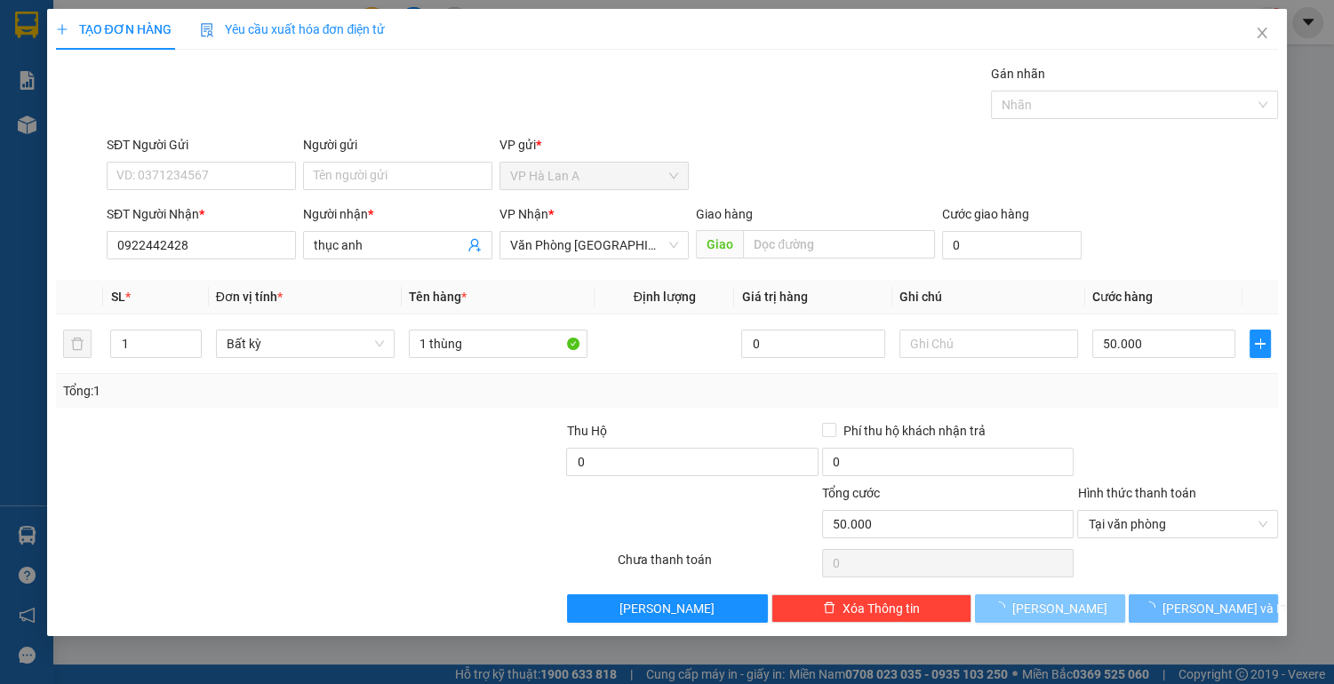
type input "0"
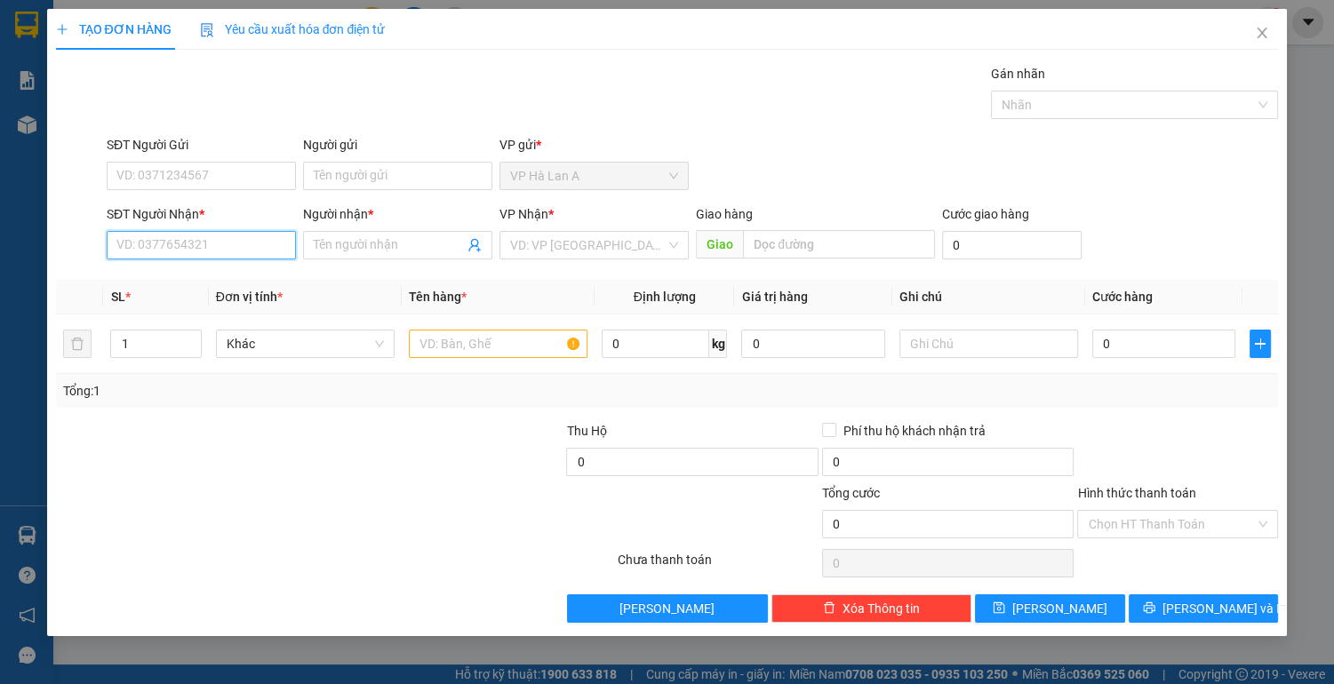
click at [224, 252] on input "SĐT Người Nhận *" at bounding box center [201, 245] width 189 height 28
type input "0934700158"
click at [338, 244] on input "Người nhận *" at bounding box center [389, 245] width 150 height 20
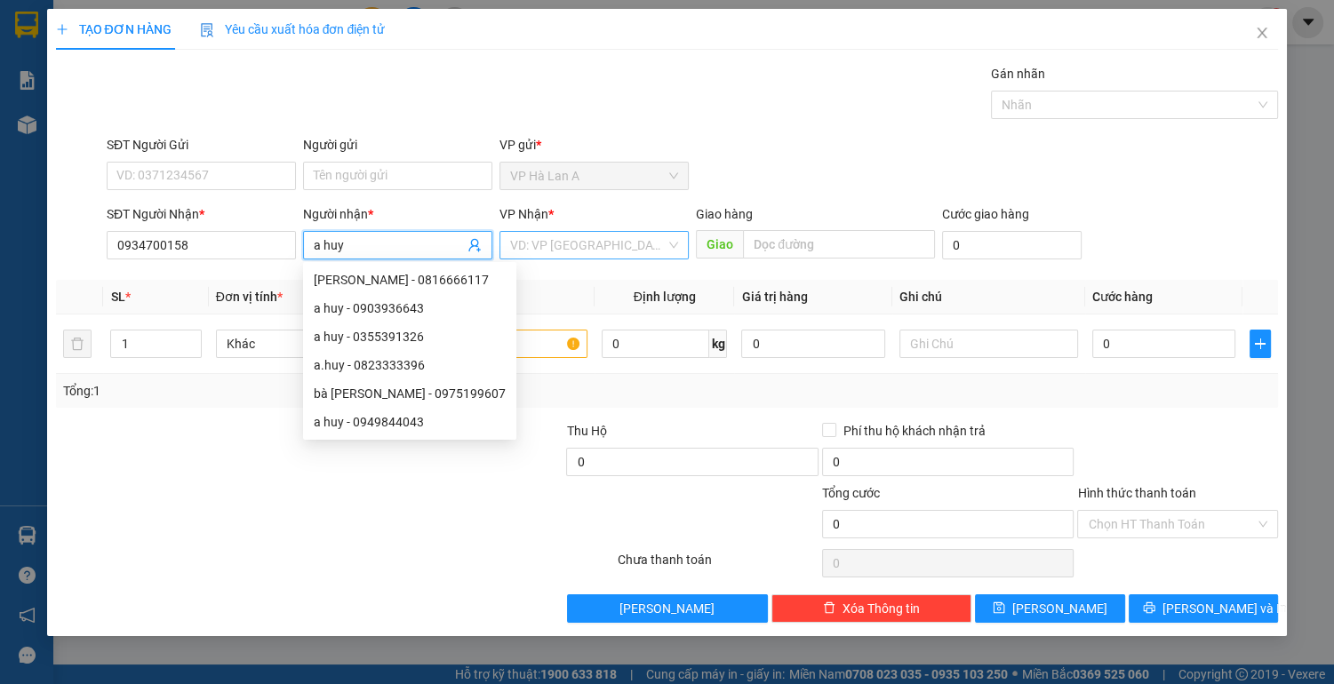
type input "a huy"
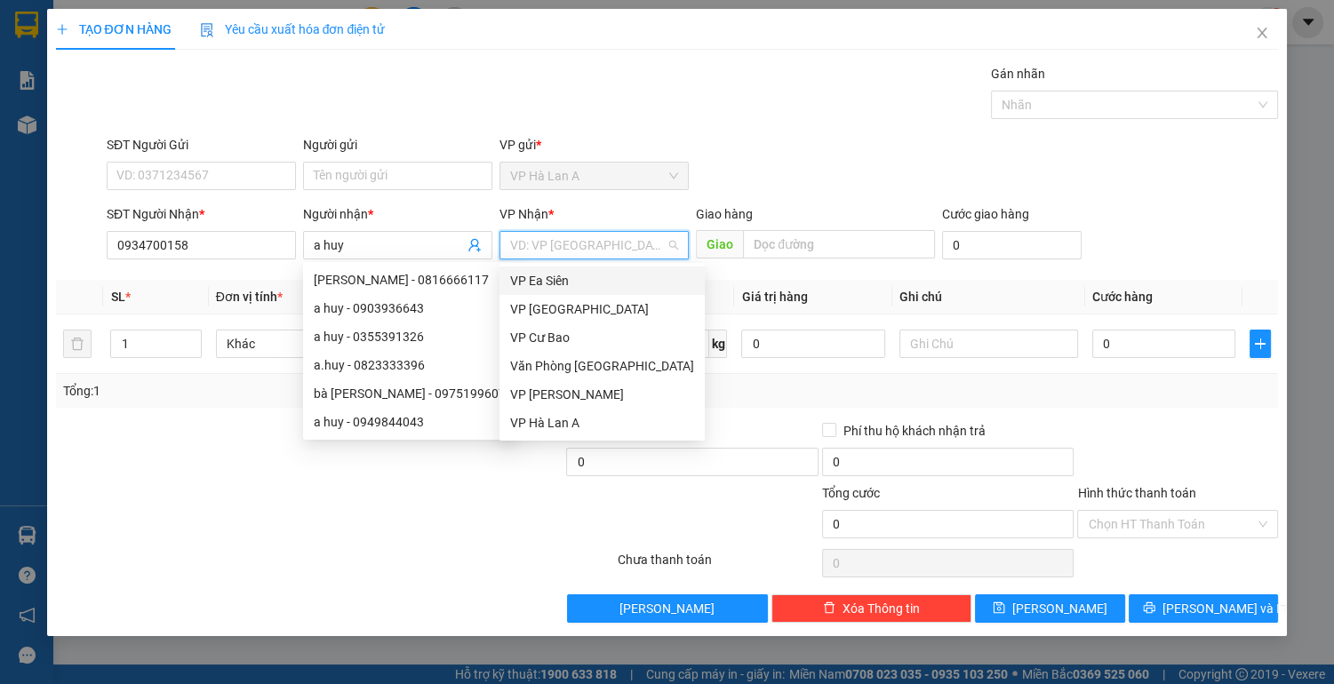
click at [562, 243] on input "search" at bounding box center [587, 245] width 155 height 27
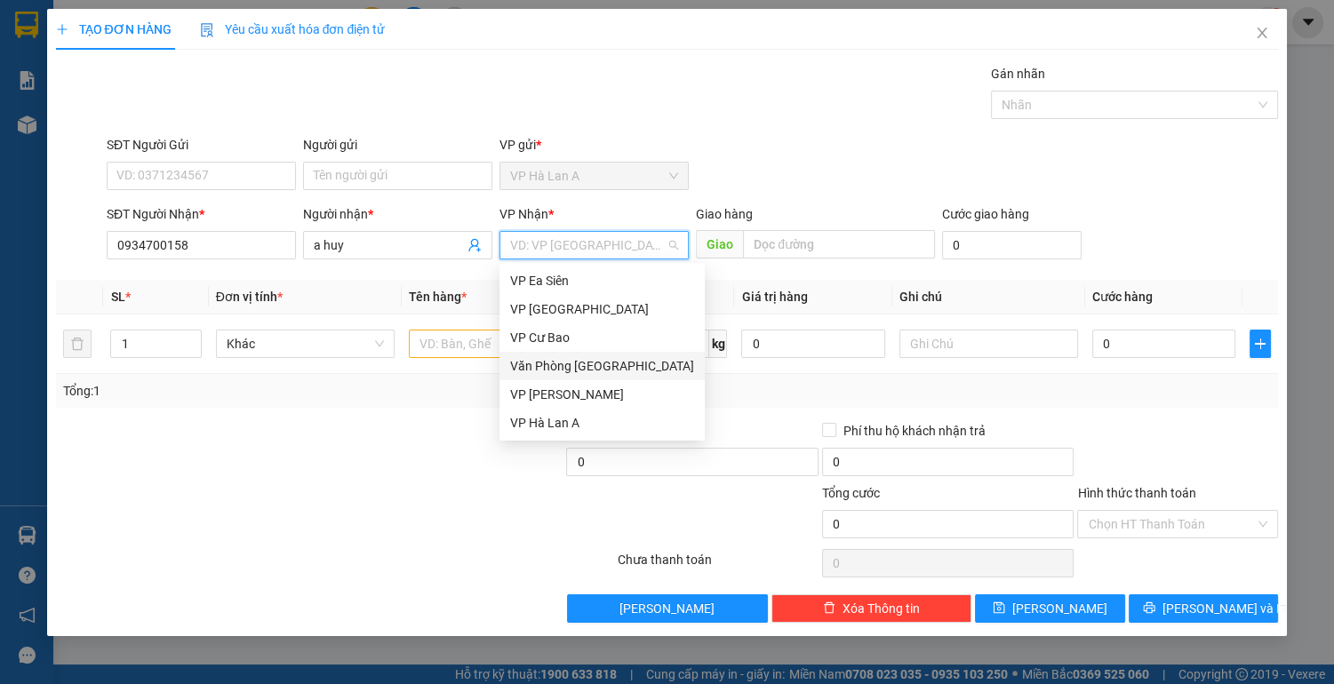
click at [618, 360] on div "Văn Phòng [GEOGRAPHIC_DATA]" at bounding box center [602, 366] width 184 height 20
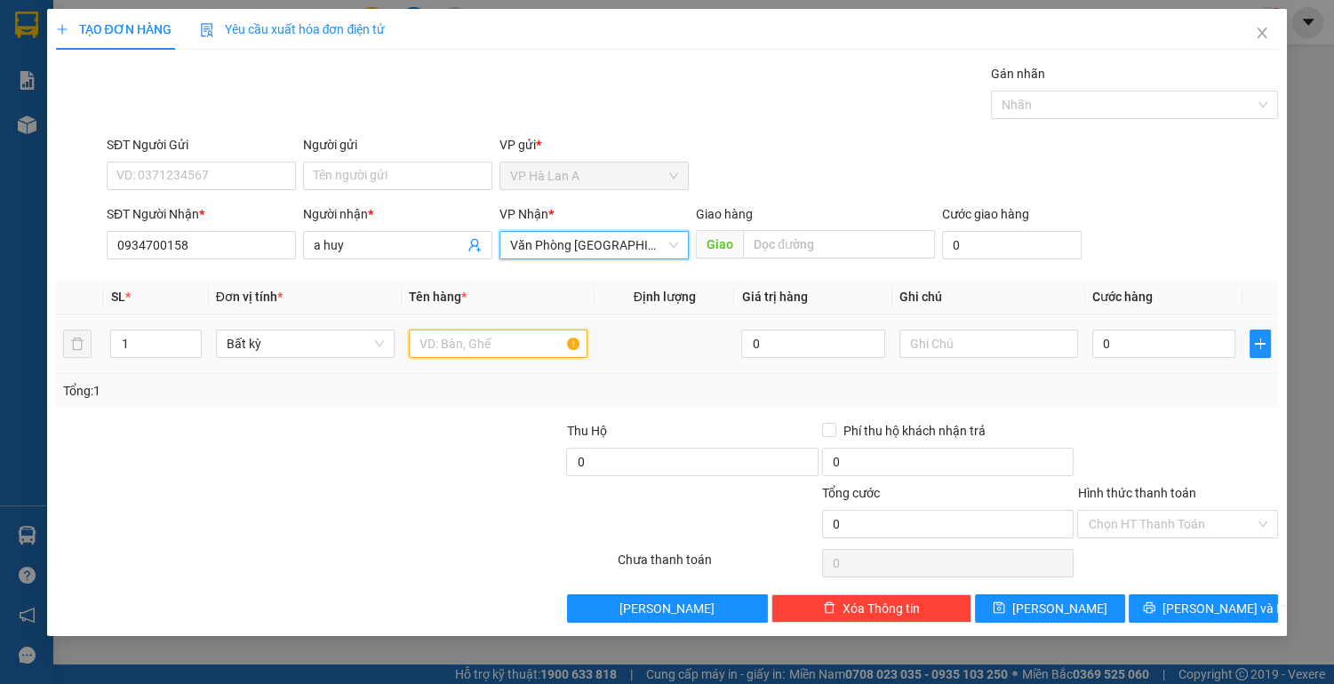
click at [450, 343] on input "text" at bounding box center [498, 344] width 179 height 28
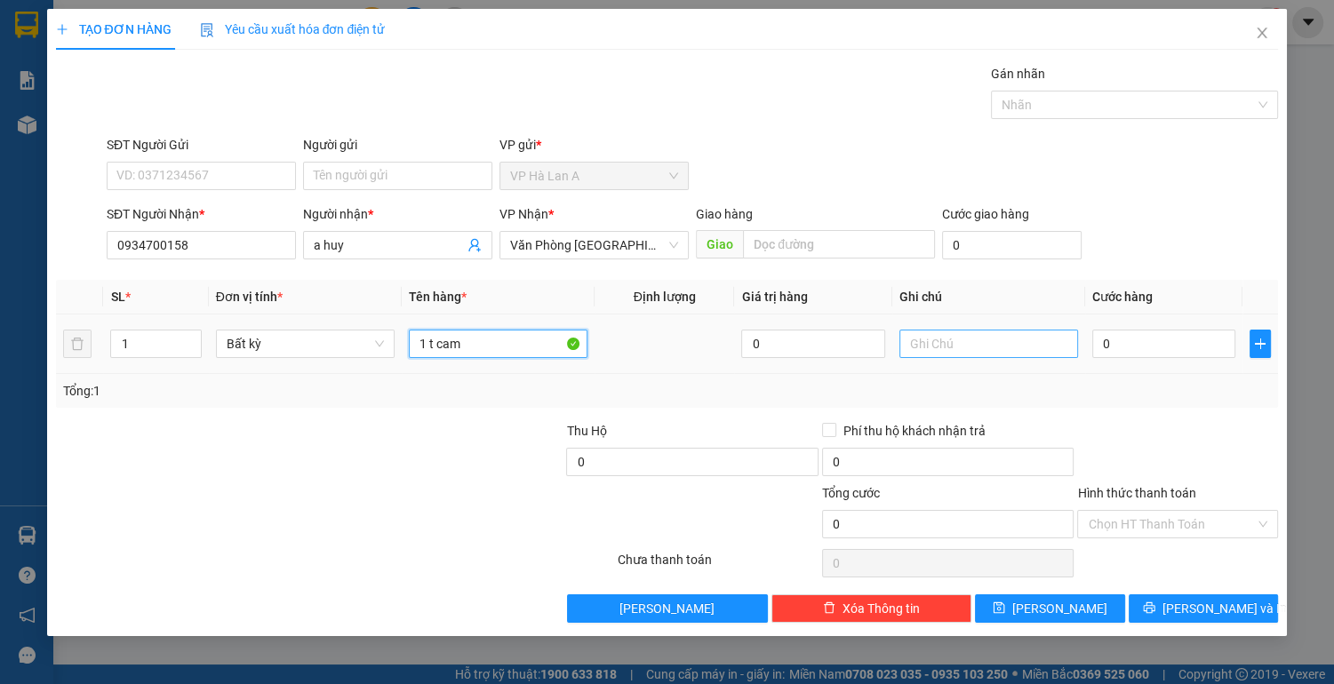
type input "1 t cam"
click at [920, 336] on input "text" at bounding box center [988, 344] width 179 height 28
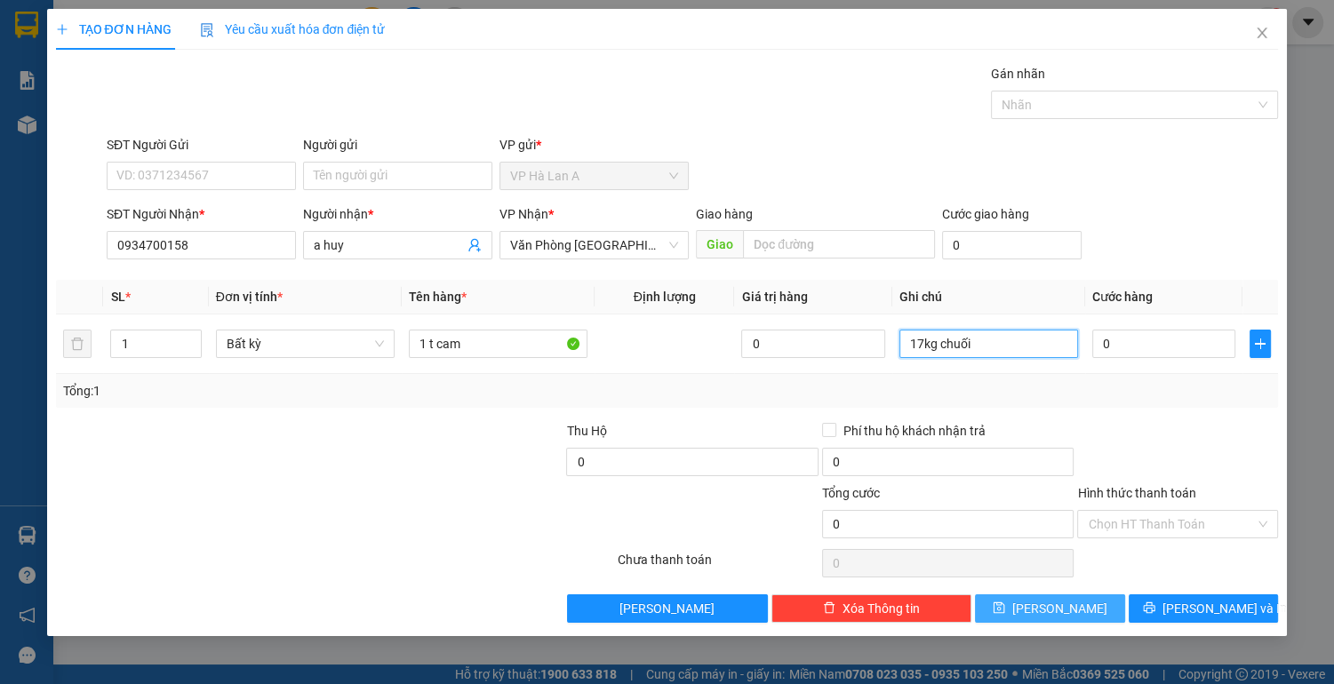
type input "17kg chuối"
click at [1005, 612] on icon "save" at bounding box center [999, 608] width 12 height 12
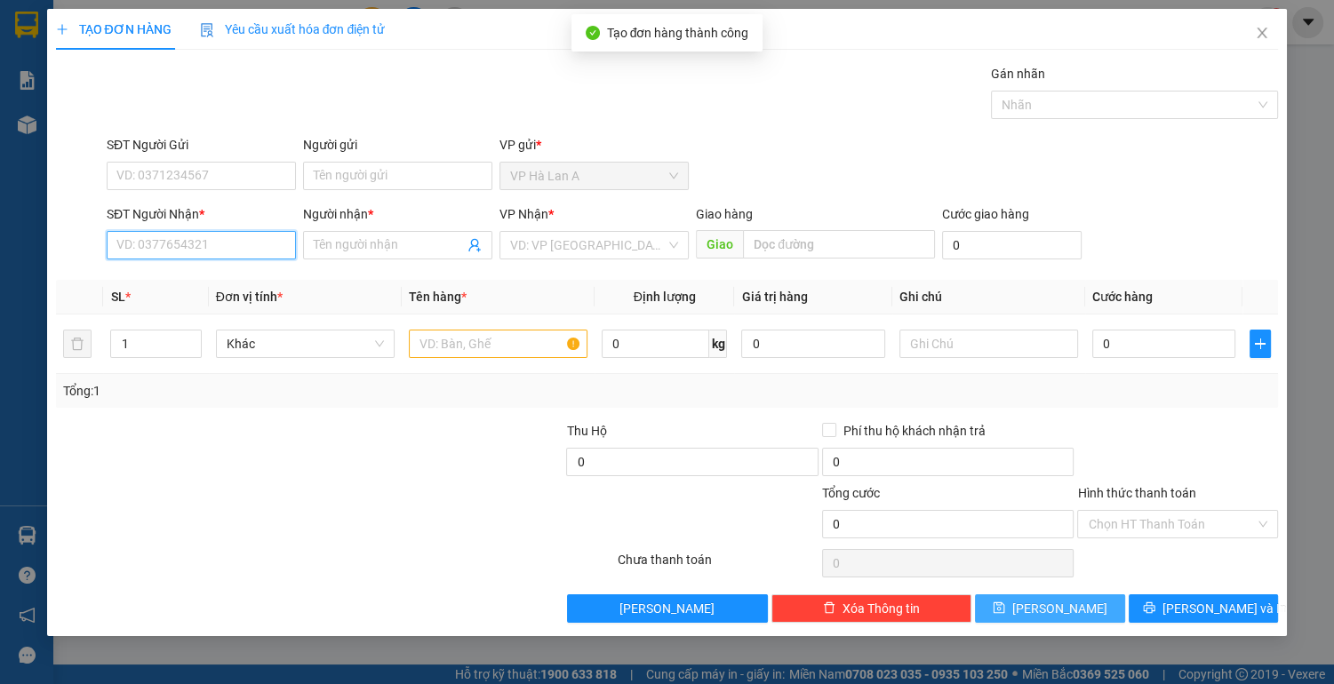
click at [213, 241] on input "SĐT Người Nhận *" at bounding box center [201, 245] width 189 height 28
click at [193, 281] on div "0904140914 - linh" at bounding box center [201, 280] width 168 height 20
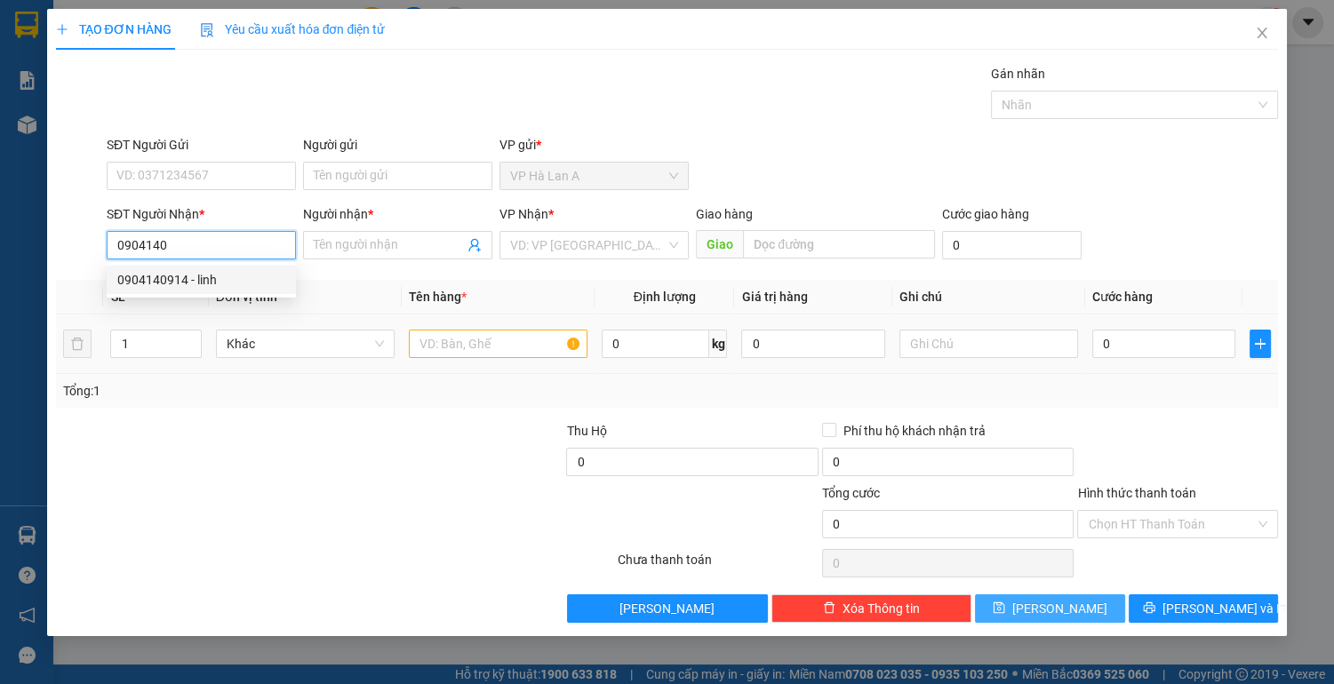
type input "0904140914"
type input "linh"
type input "chợđầumối"
type input "0904140914"
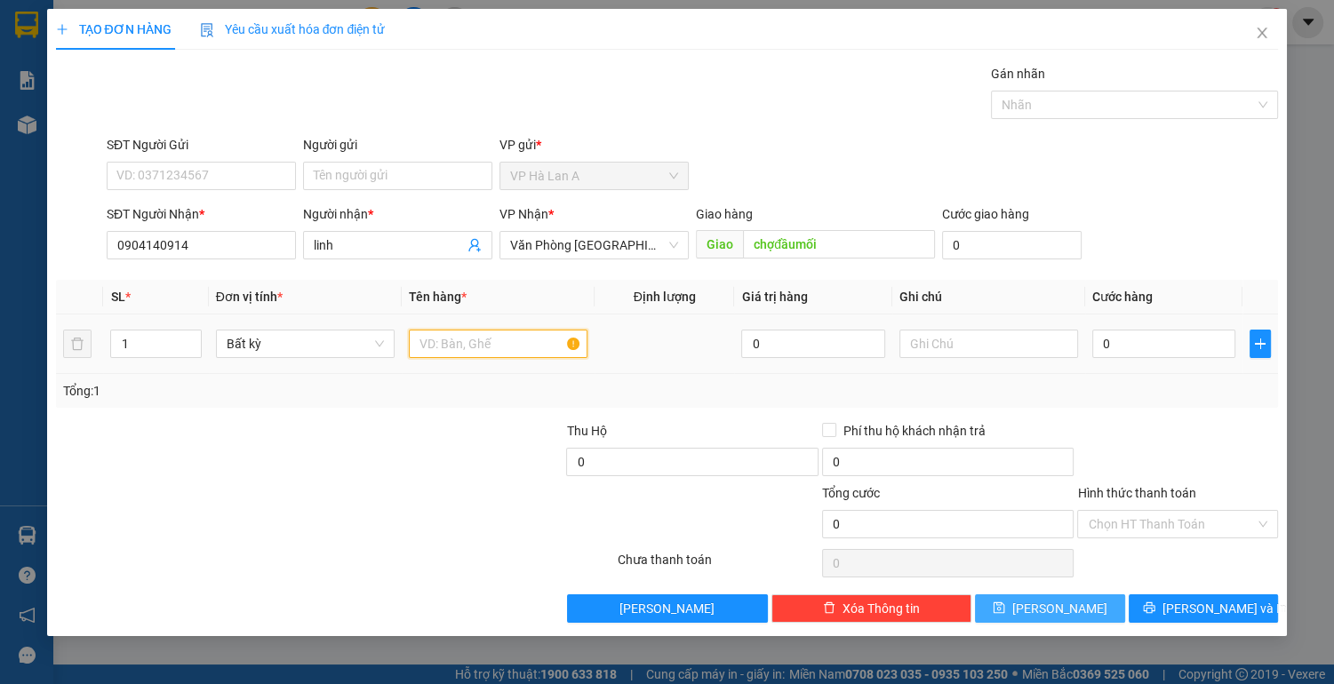
click at [466, 340] on input "text" at bounding box center [498, 344] width 179 height 28
type input "3 bao"
click at [1127, 348] on input "0" at bounding box center [1164, 344] width 144 height 28
type input "1"
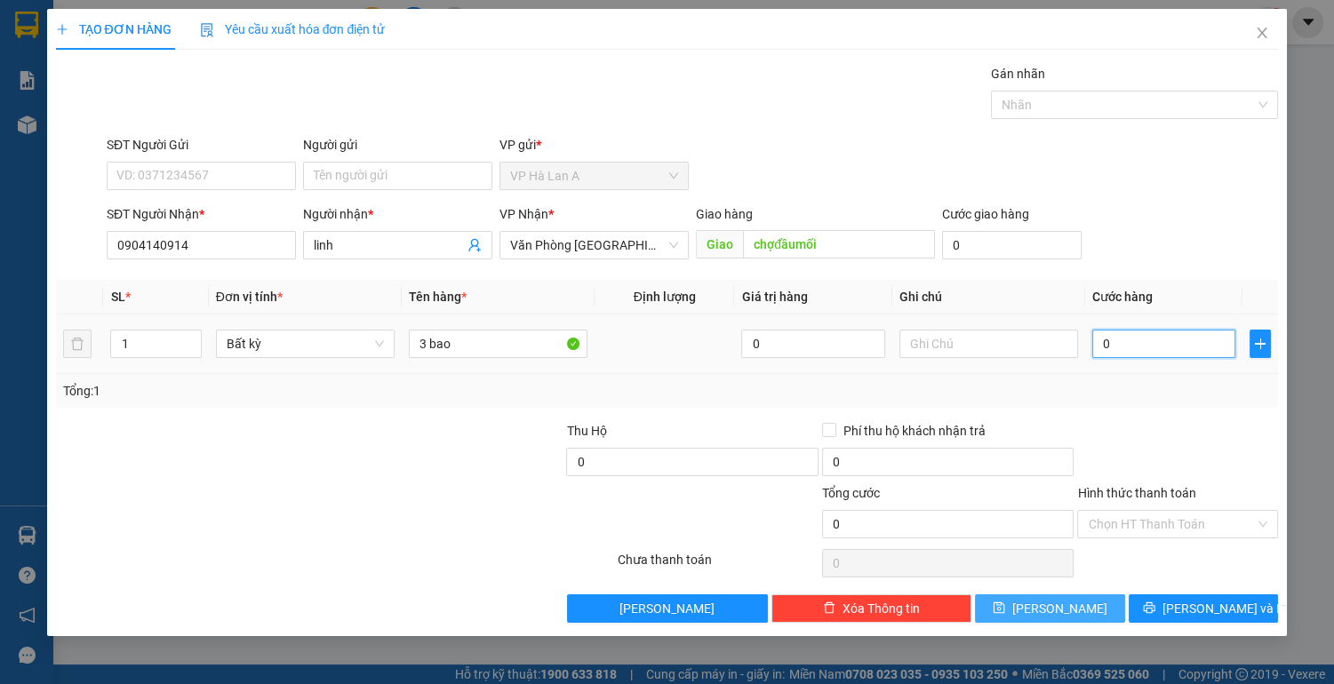
type input "1"
type input "18"
type input "180"
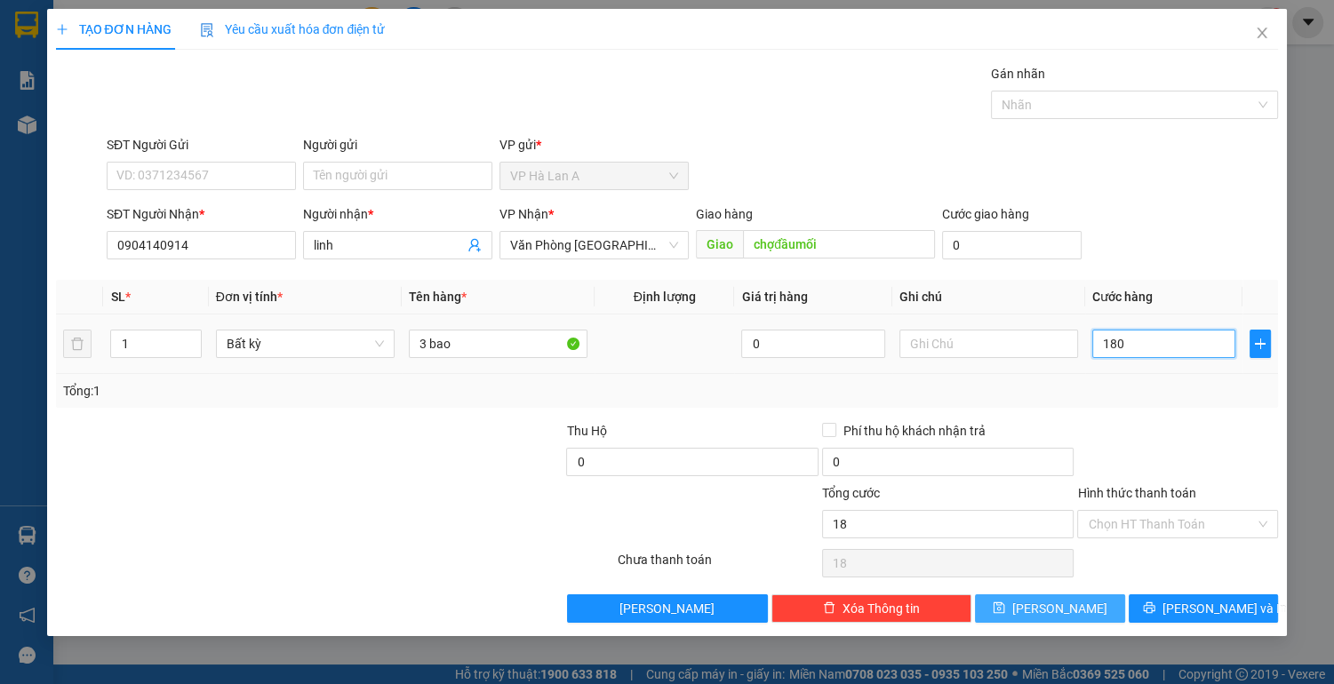
type input "180"
type input "180.000"
click at [1119, 522] on input "Hình thức thanh toán" at bounding box center [1170, 524] width 167 height 27
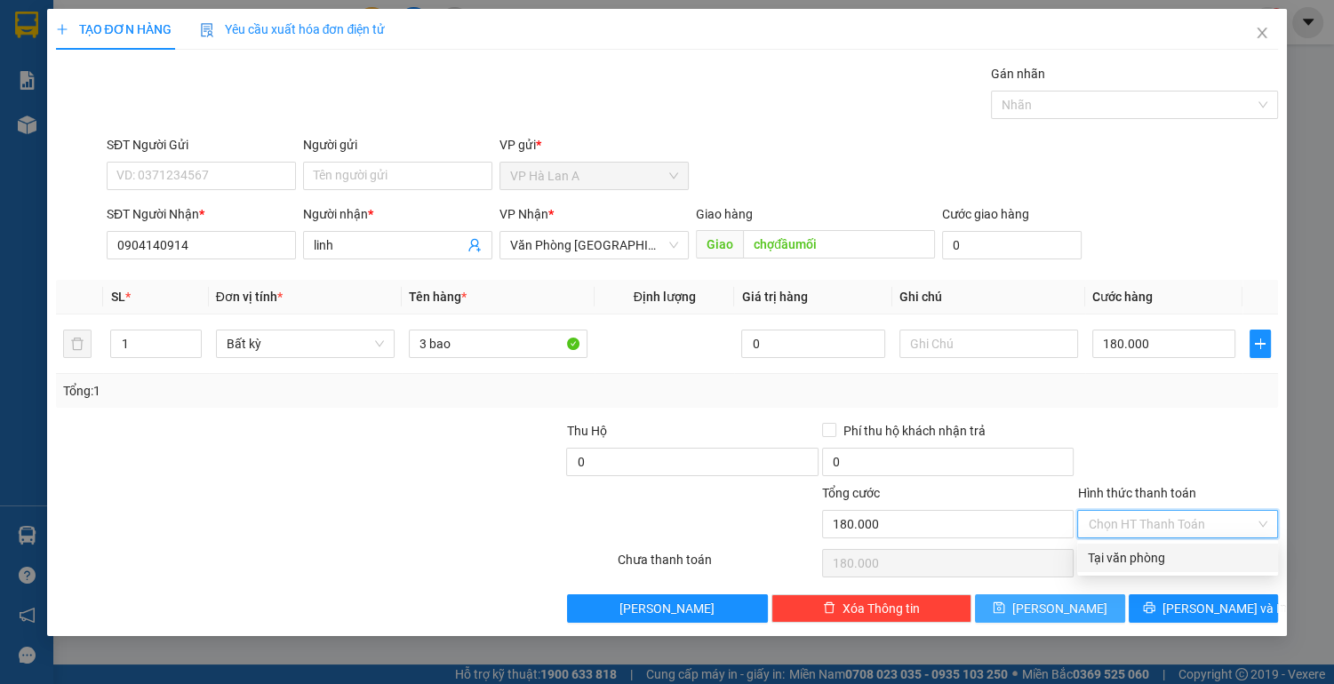
click at [1119, 562] on div "Tại văn phòng" at bounding box center [1176, 558] width 179 height 20
type input "0"
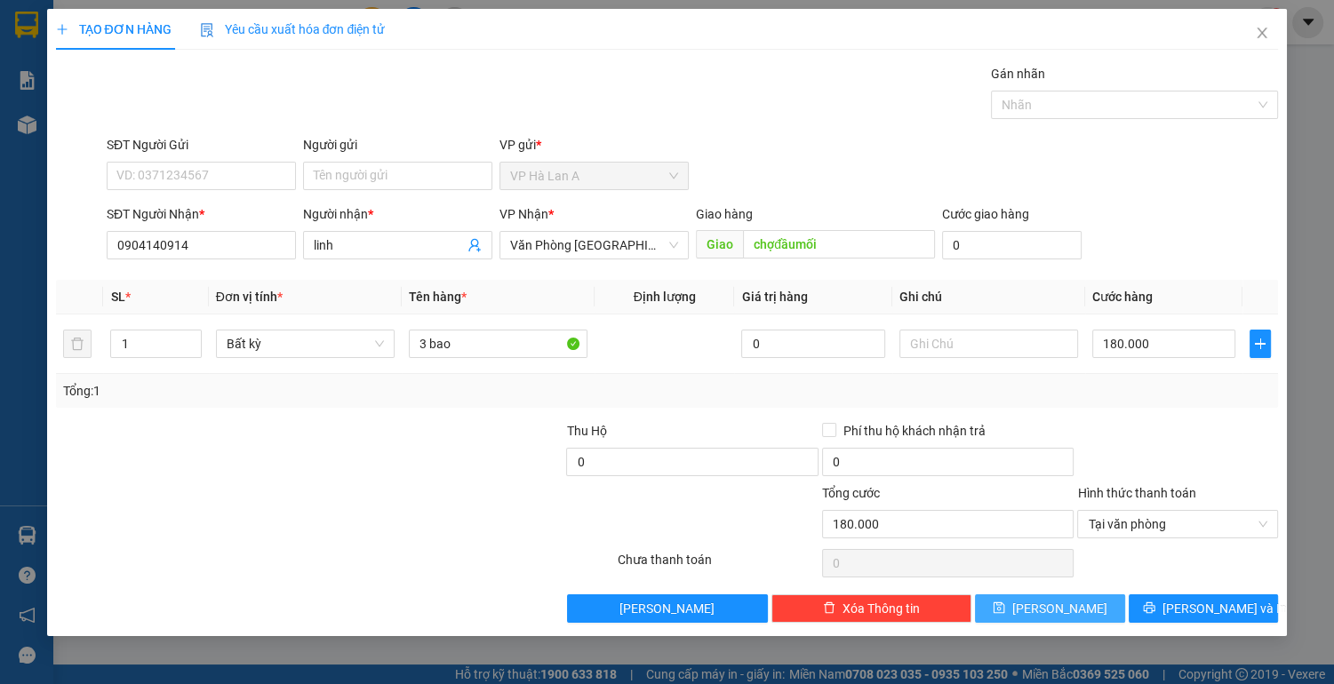
click at [1055, 607] on span "[PERSON_NAME]" at bounding box center [1059, 609] width 95 height 20
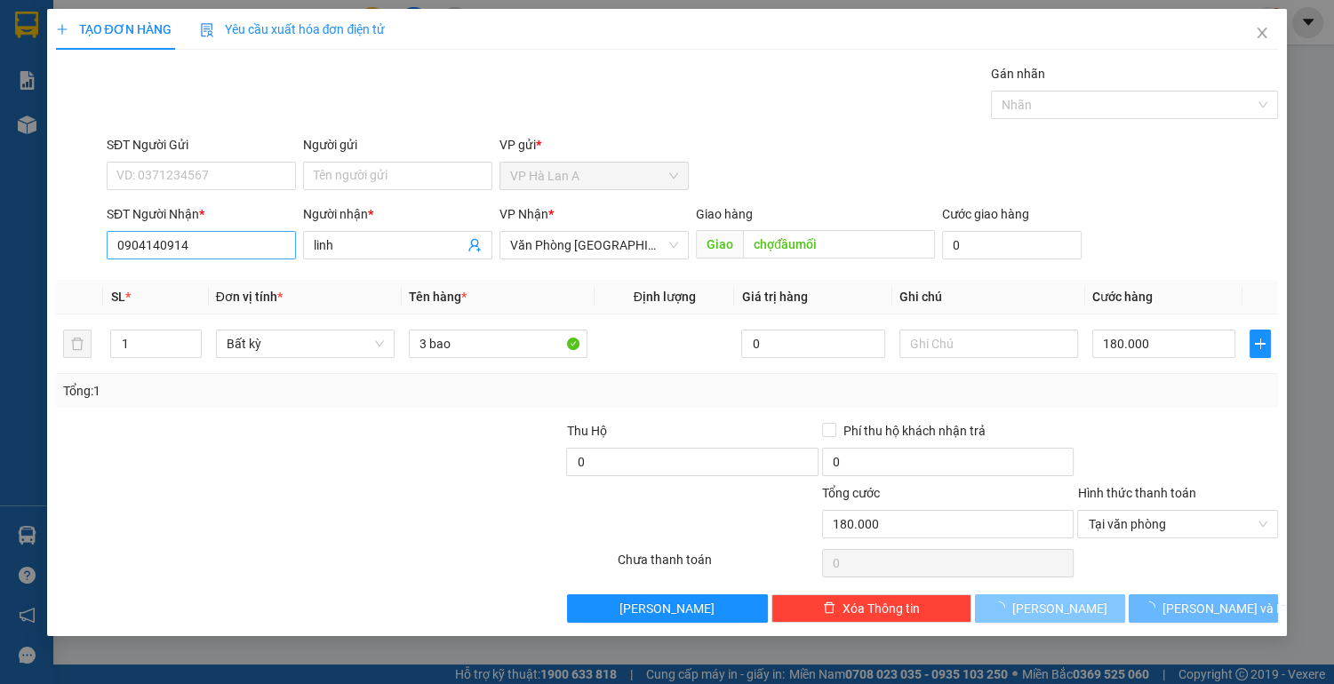
type input "0"
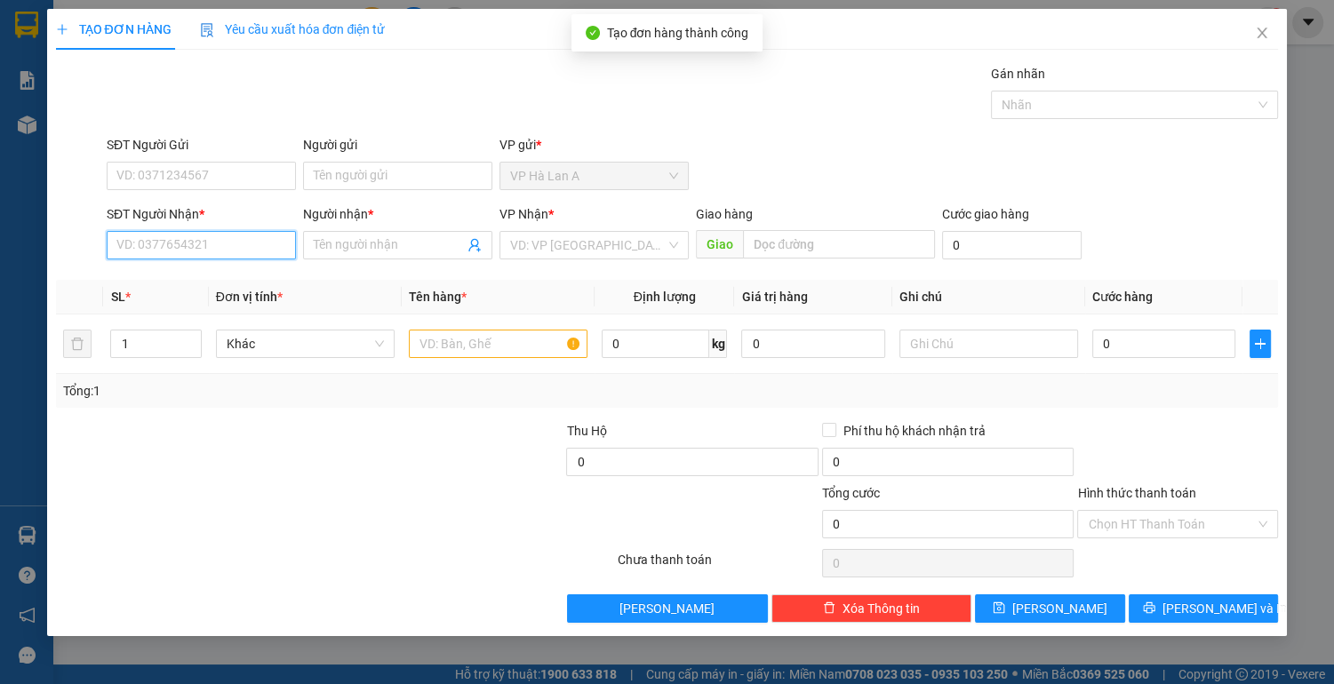
click at [198, 242] on input "SĐT Người Nhận *" at bounding box center [201, 245] width 189 height 28
click at [186, 283] on div "0348173690 - sơn" at bounding box center [201, 280] width 168 height 20
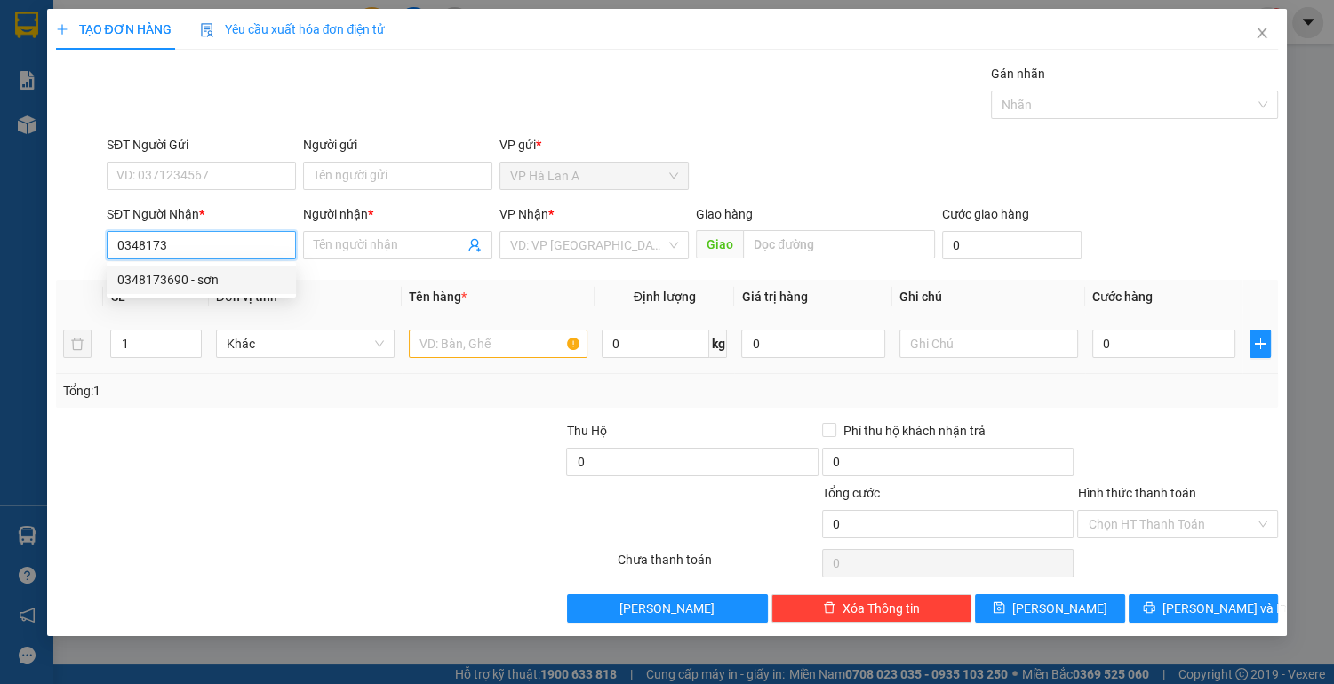
type input "0348173690"
type input "sơn"
type input "0348173690"
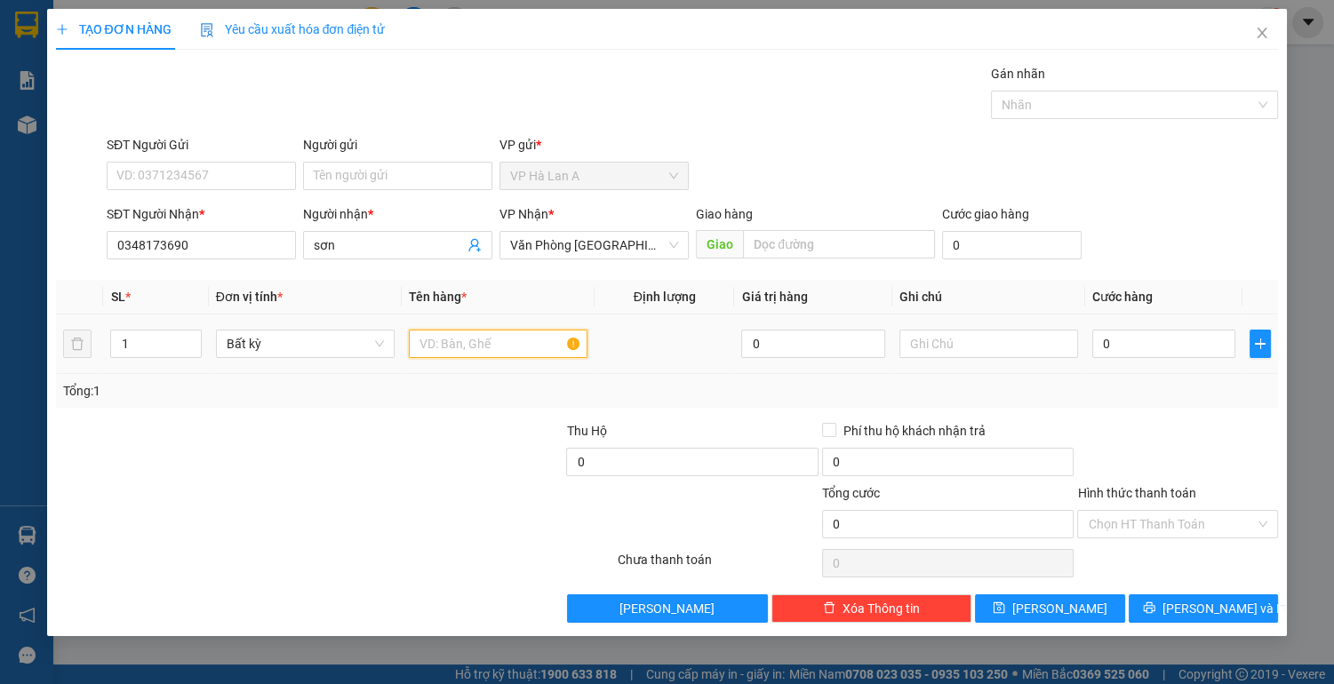
click at [468, 347] on input "text" at bounding box center [498, 344] width 179 height 28
type input "1 thùng"
click at [1120, 341] on input "0" at bounding box center [1164, 344] width 144 height 28
type input "4"
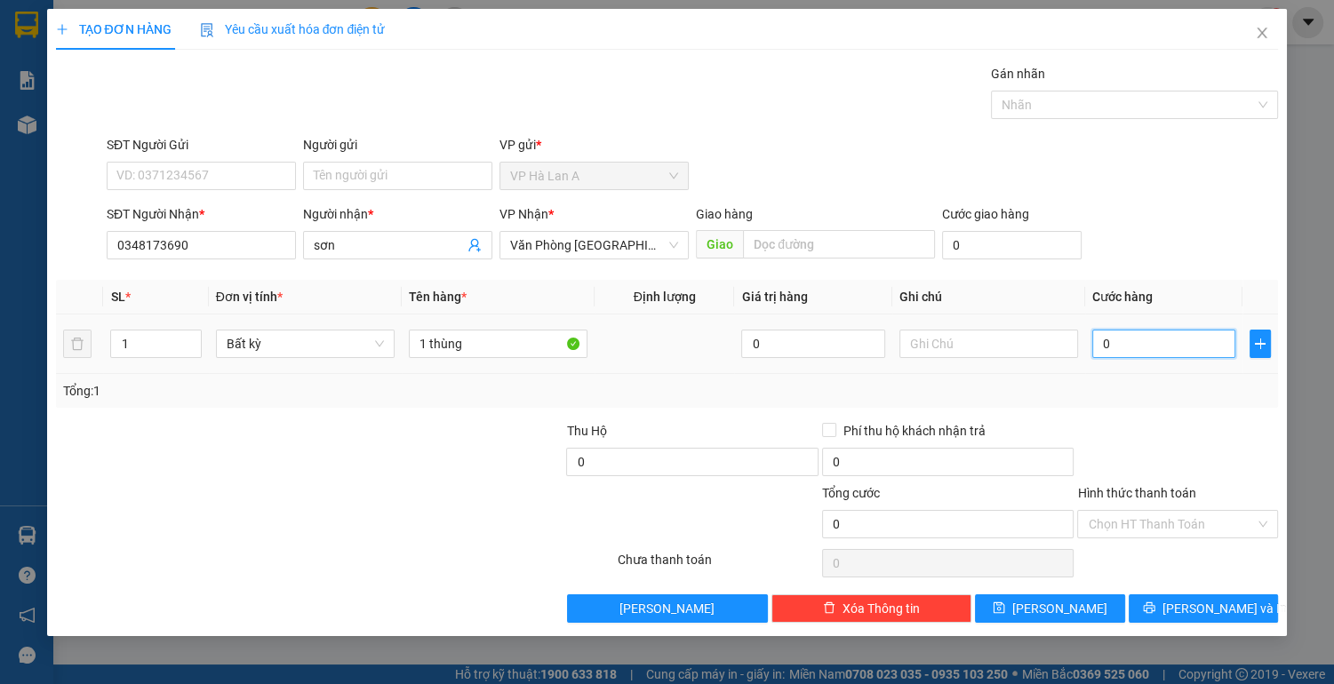
type input "4"
type input "40"
type input "40.000"
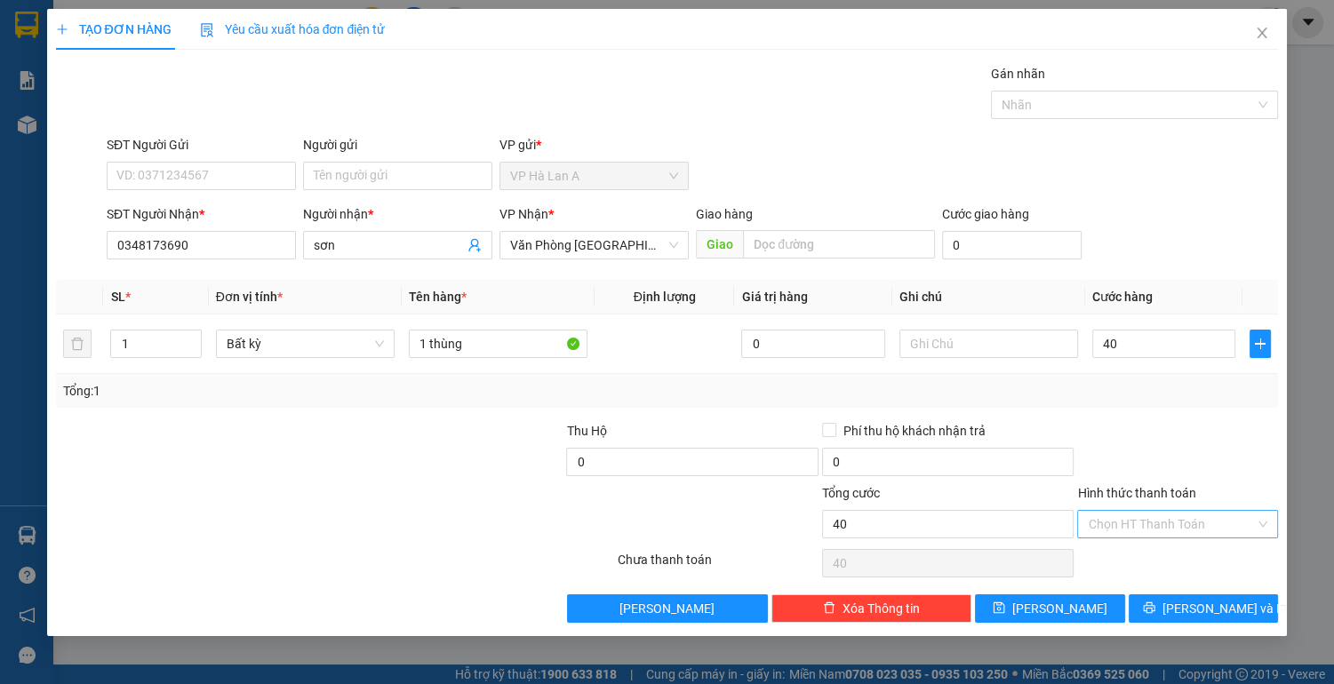
type input "40.000"
click at [1112, 512] on input "Hình thức thanh toán" at bounding box center [1170, 524] width 167 height 27
drag, startPoint x: 1120, startPoint y: 551, endPoint x: 1055, endPoint y: 578, distance: 70.5
click at [1119, 551] on div "Tại văn phòng" at bounding box center [1176, 558] width 179 height 20
type input "0"
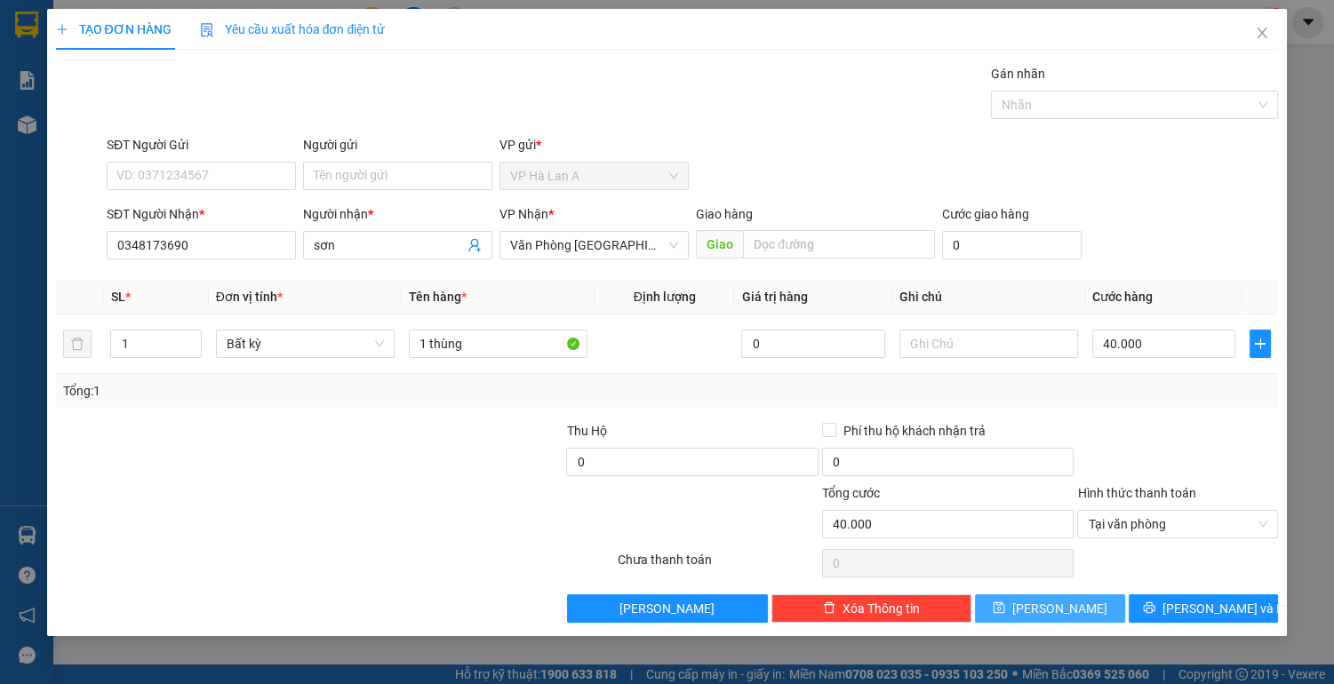
click at [1005, 613] on icon "save" at bounding box center [998, 607] width 12 height 12
type input "0"
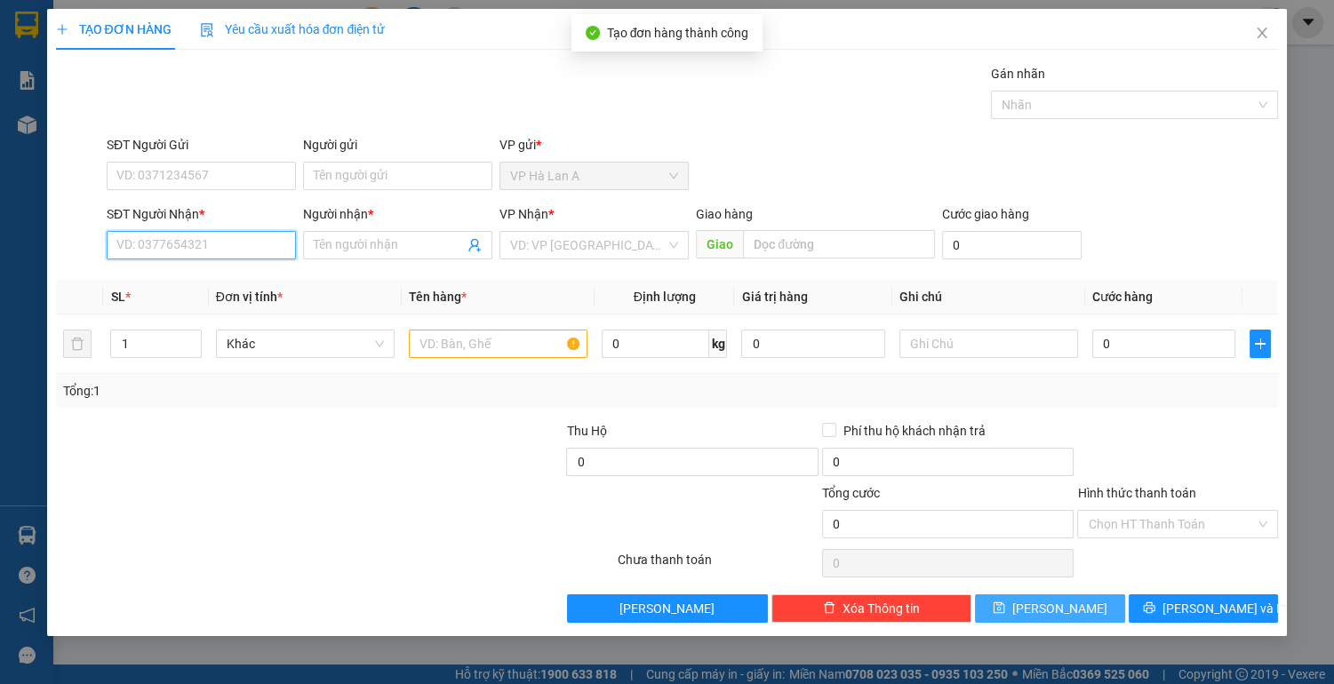
click at [206, 243] on input "SĐT Người Nhận *" at bounding box center [201, 245] width 189 height 28
click at [197, 283] on div "0935622996 - thủy" at bounding box center [201, 280] width 168 height 20
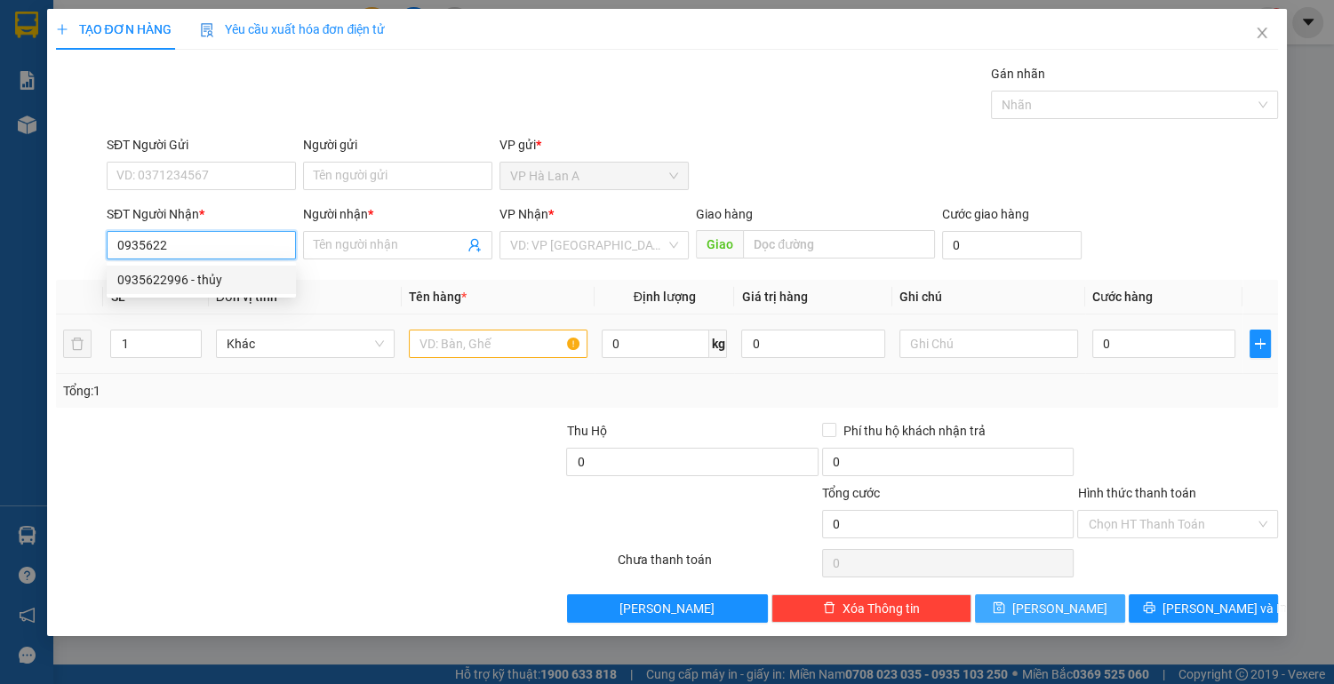
type input "0935622996"
type input "thủy"
type input "0935622996"
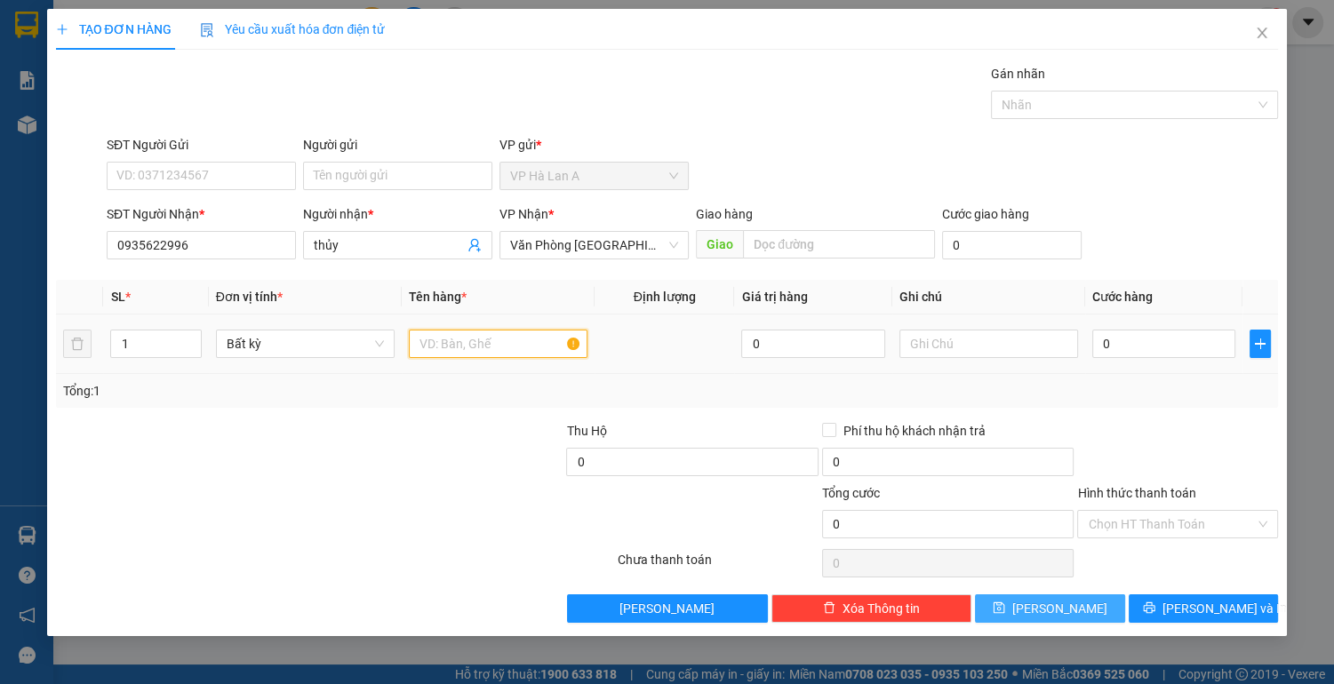
click at [438, 341] on input "text" at bounding box center [498, 344] width 179 height 28
type input "1 t xốp"
drag, startPoint x: 1041, startPoint y: 609, endPoint x: 1105, endPoint y: 313, distance: 302.7
click at [1005, 608] on icon "save" at bounding box center [998, 607] width 12 height 12
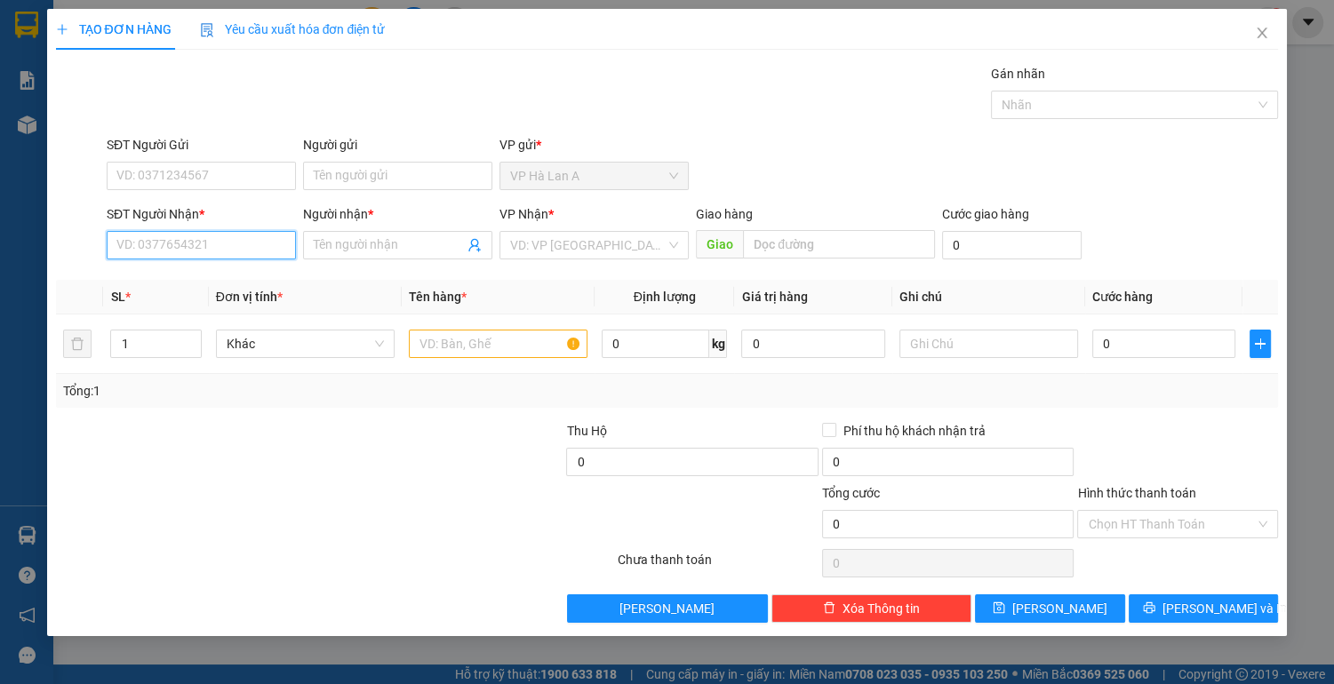
click at [226, 242] on input "SĐT Người Nhận *" at bounding box center [201, 245] width 189 height 28
type input "332819839"
click at [336, 245] on input "Người nhận *" at bounding box center [389, 245] width 150 height 20
type input "a thạch"
click at [115, 237] on input "332819839" at bounding box center [201, 245] width 189 height 28
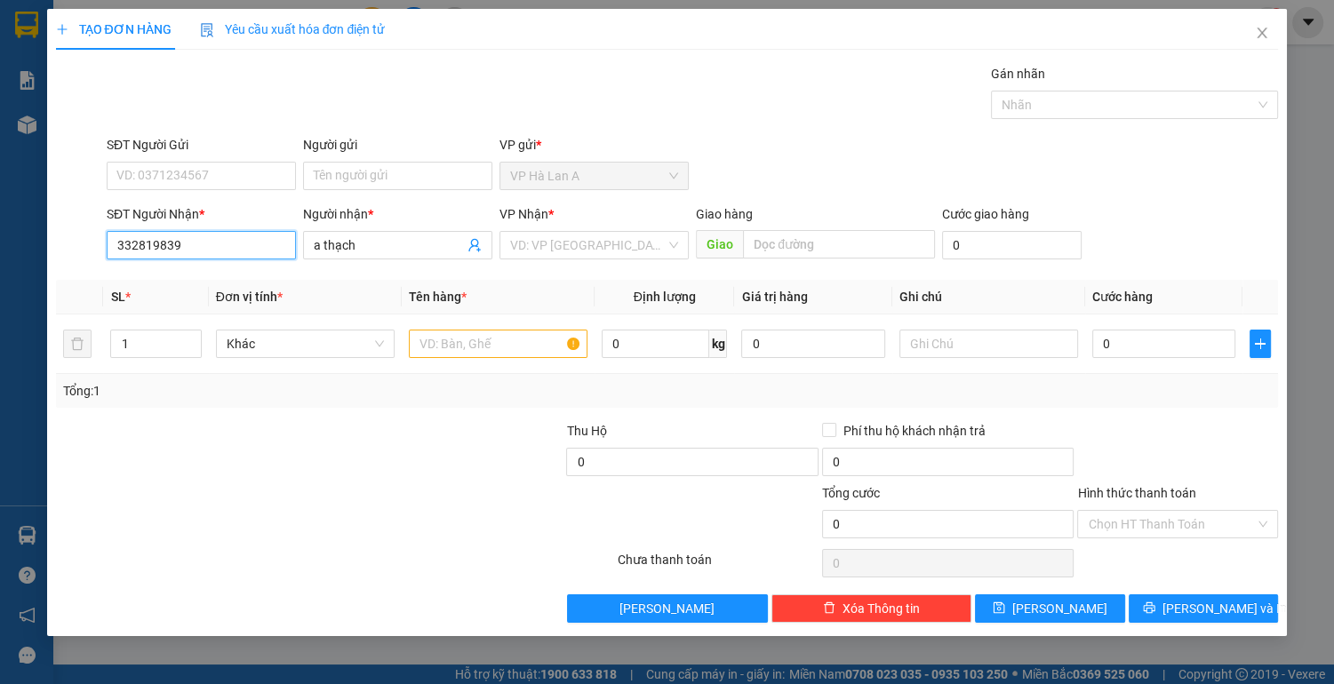
type input "0332819839"
click at [235, 276] on div "0332819839 - thạch" at bounding box center [201, 280] width 168 height 20
type input "thạch"
type input "thanh lễ"
type input "0332819839"
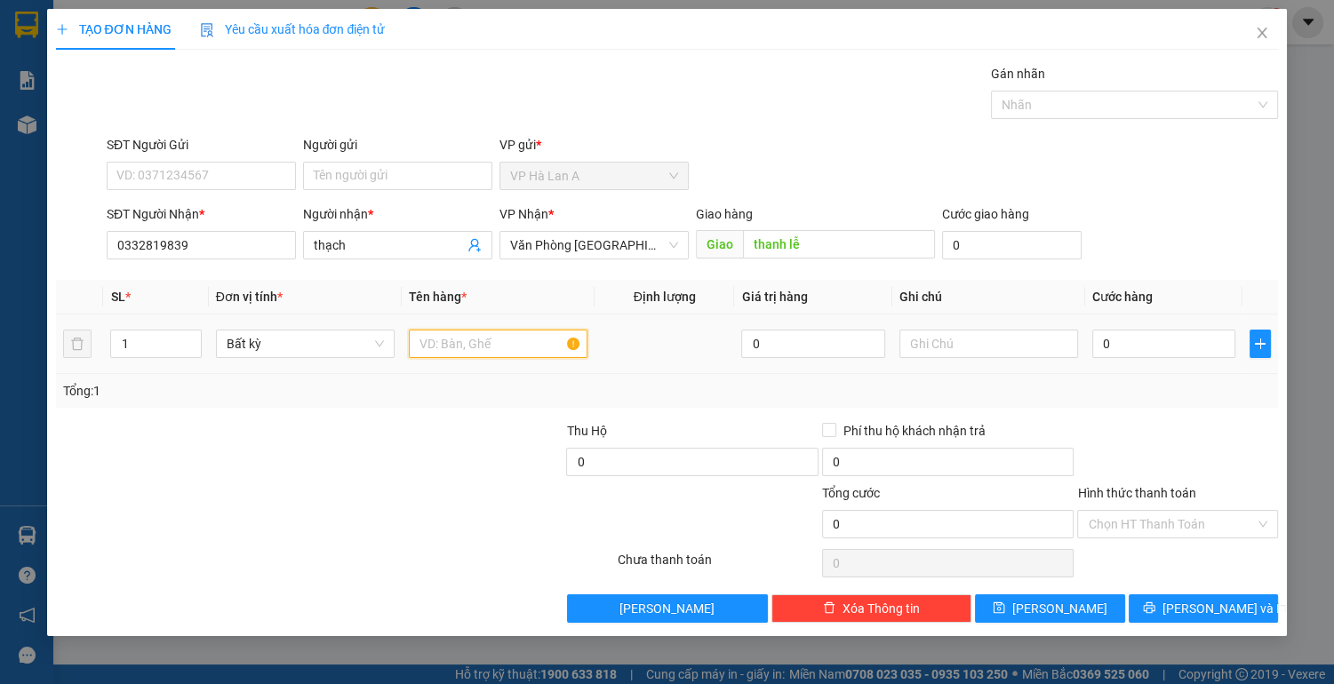
click at [462, 337] on input "text" at bounding box center [498, 344] width 179 height 28
type input "1 thùng"
click at [949, 334] on input "text" at bounding box center [988, 344] width 179 height 28
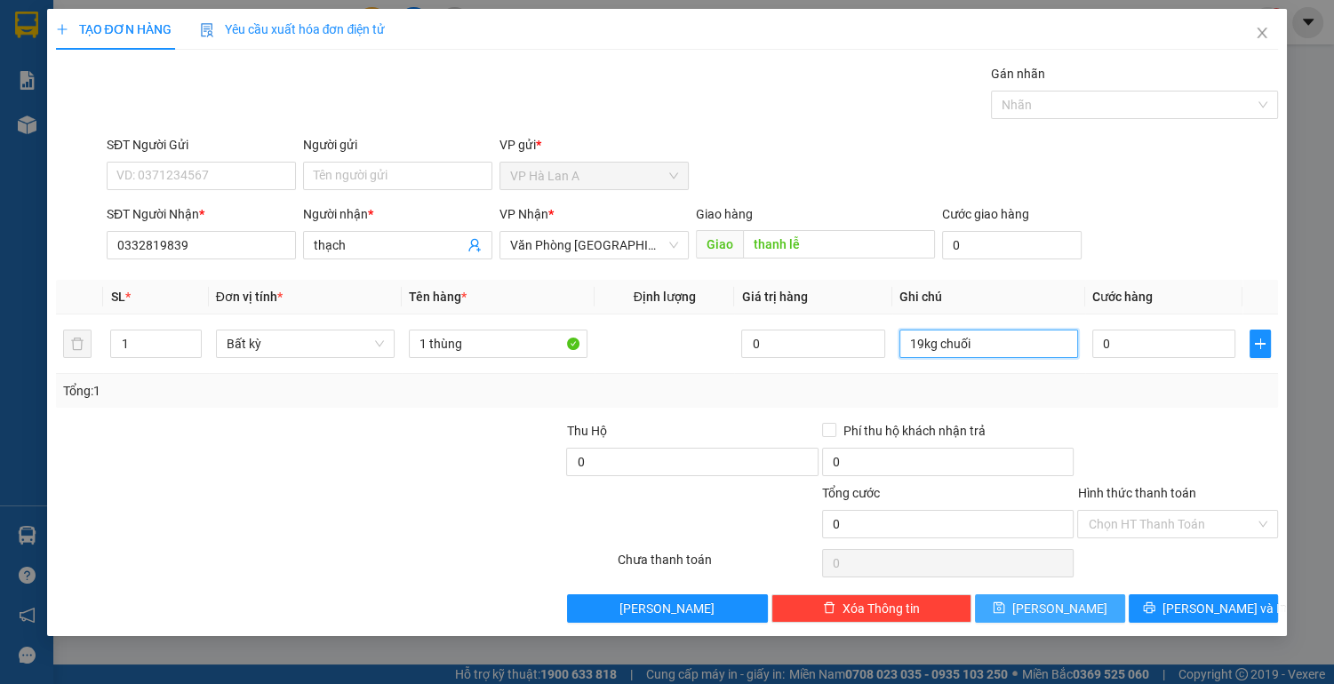
type input "19kg chuối"
drag, startPoint x: 1063, startPoint y: 601, endPoint x: 793, endPoint y: 487, distance: 293.4
click at [1062, 601] on span "[PERSON_NAME]" at bounding box center [1059, 609] width 95 height 20
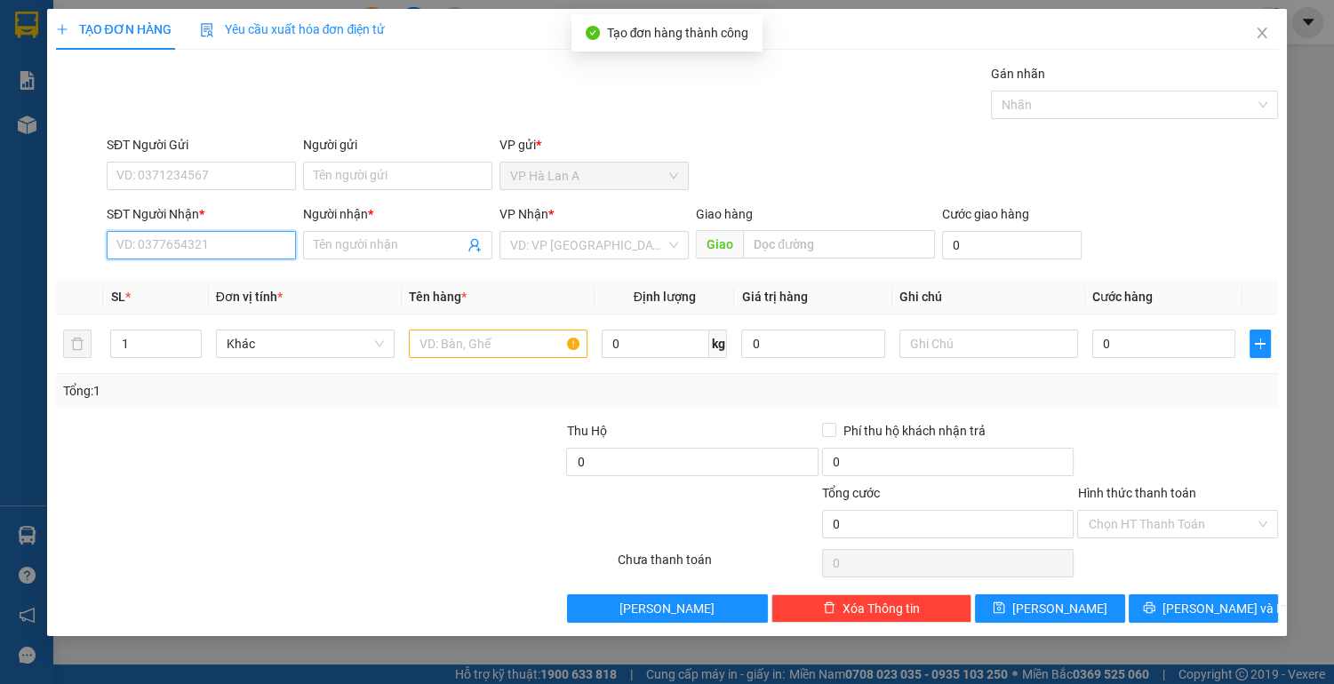
click at [218, 240] on input "SĐT Người Nhận *" at bounding box center [201, 245] width 189 height 28
click at [217, 277] on div "0946165960 - khoa" at bounding box center [201, 280] width 168 height 20
type input "0946165960"
type input "khoa"
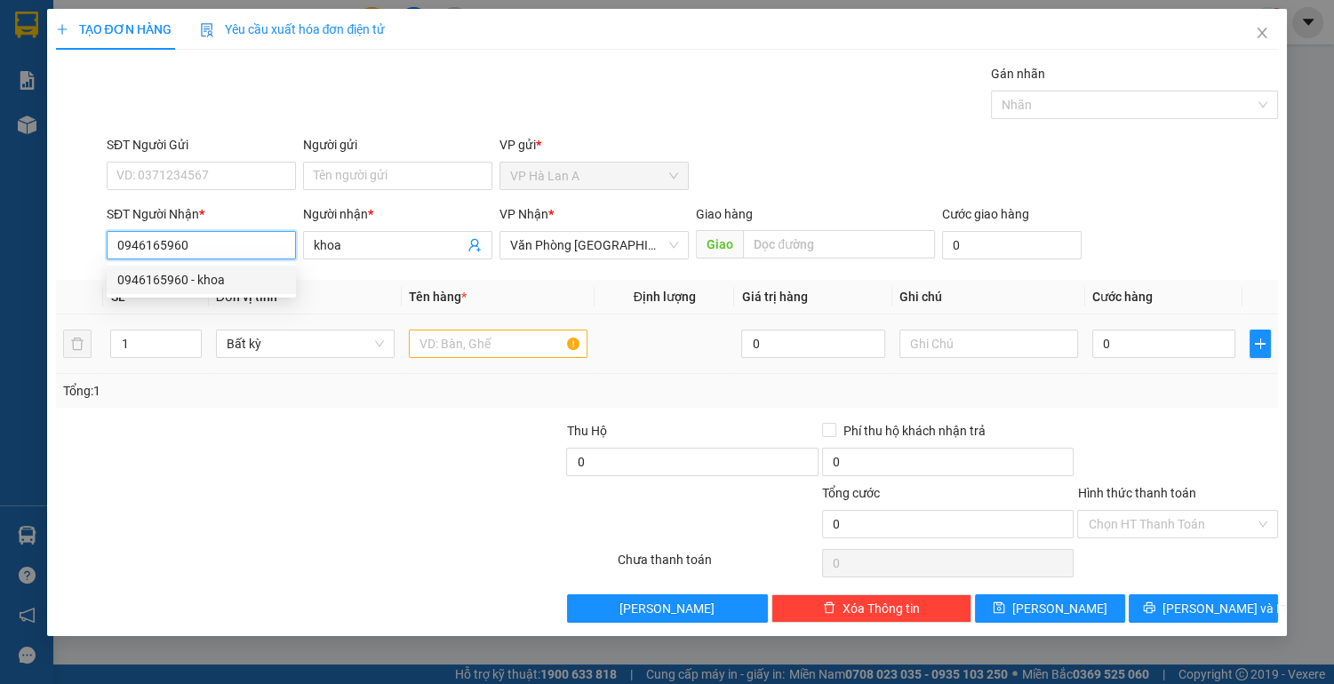
type input "0946165960"
click at [431, 334] on input "text" at bounding box center [498, 344] width 179 height 28
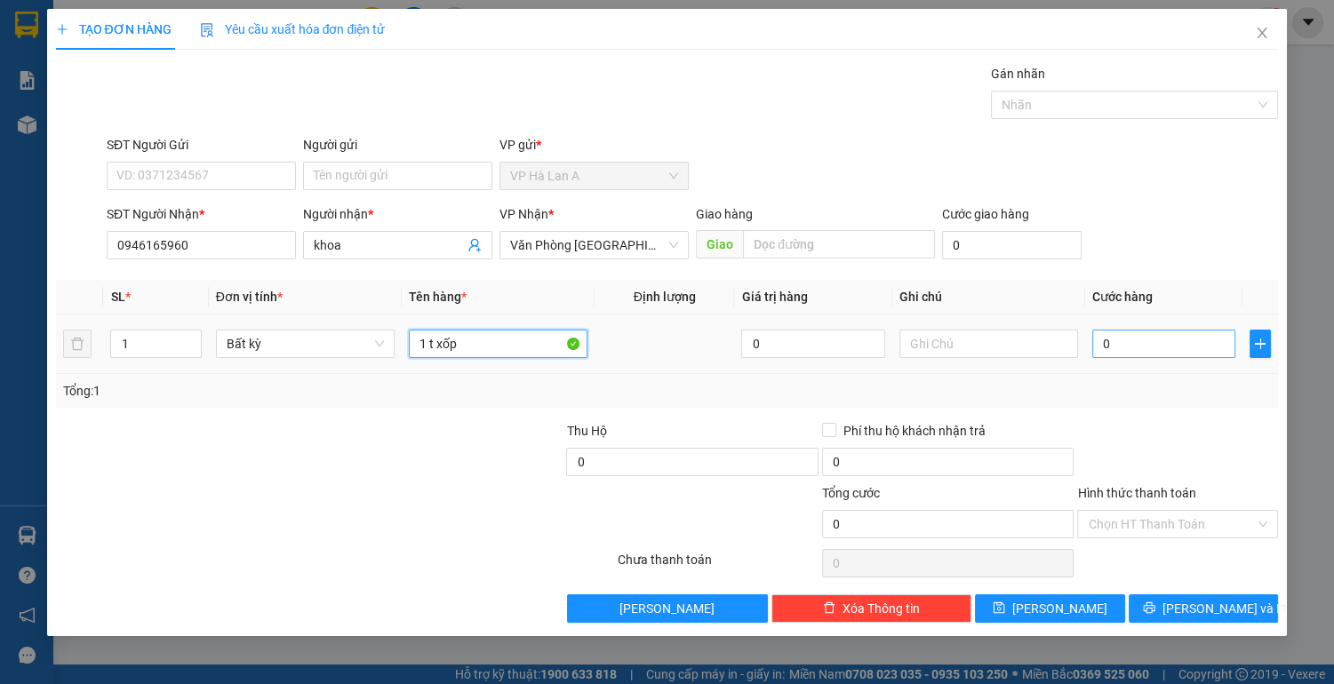
type input "1 t xốp"
drag, startPoint x: 1140, startPoint y: 342, endPoint x: 1131, endPoint y: 339, distance: 9.6
click at [1140, 341] on input "0" at bounding box center [1164, 344] width 144 height 28
type input "3"
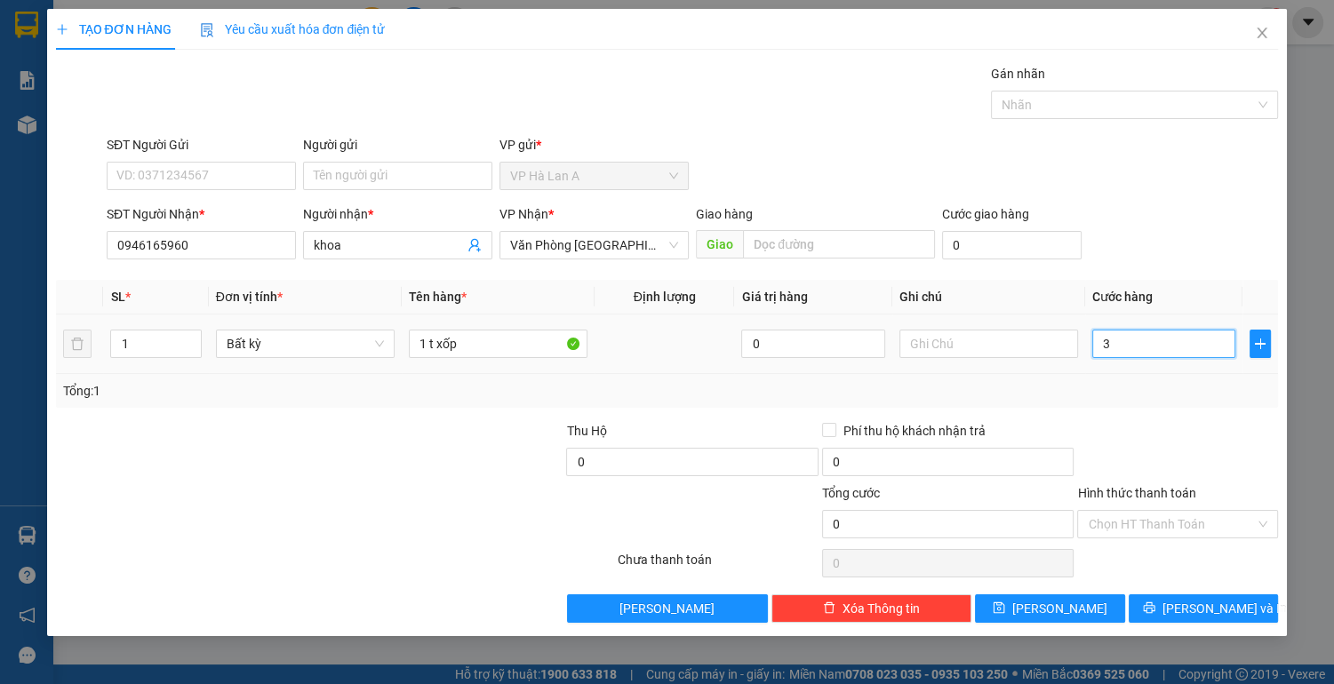
type input "3"
type input "30"
type input "30.000"
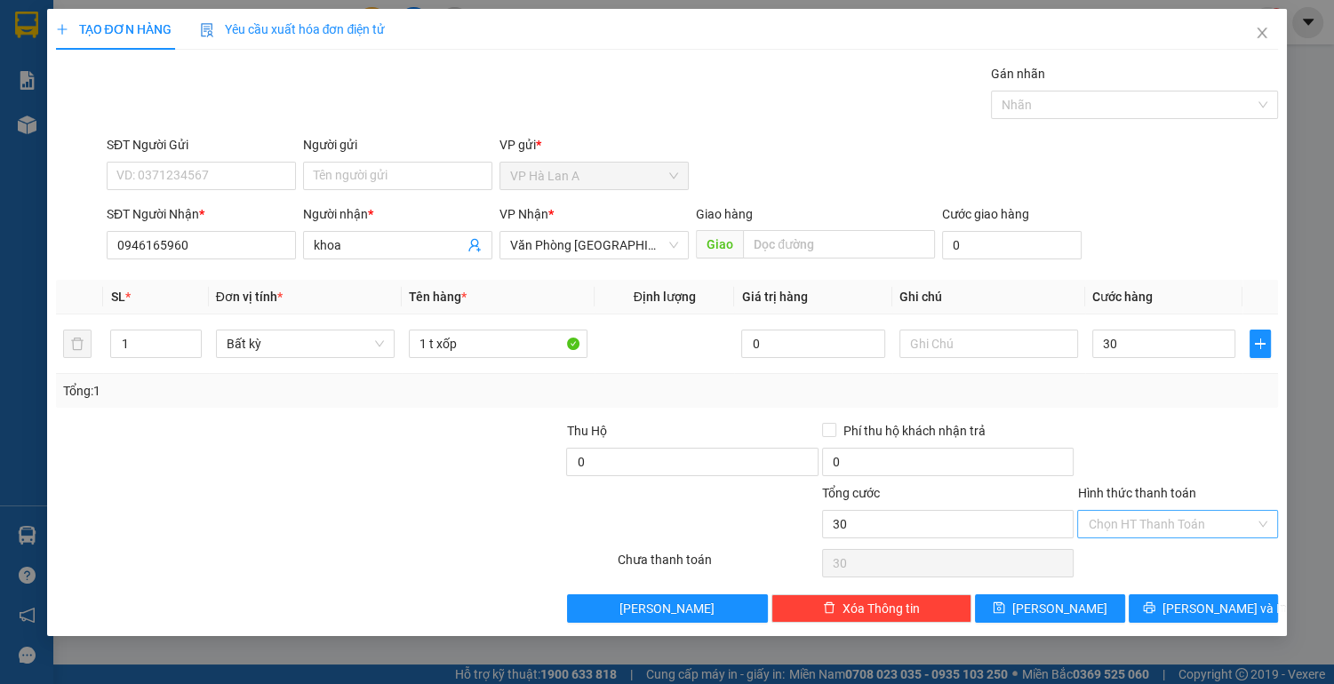
type input "30.000"
drag, startPoint x: 1180, startPoint y: 522, endPoint x: 1162, endPoint y: 535, distance: 21.7
click at [1179, 522] on input "Hình thức thanh toán" at bounding box center [1170, 524] width 167 height 27
drag, startPoint x: 1160, startPoint y: 554, endPoint x: 1150, endPoint y: 562, distance: 13.9
click at [1159, 554] on div "Tại văn phòng" at bounding box center [1176, 558] width 179 height 20
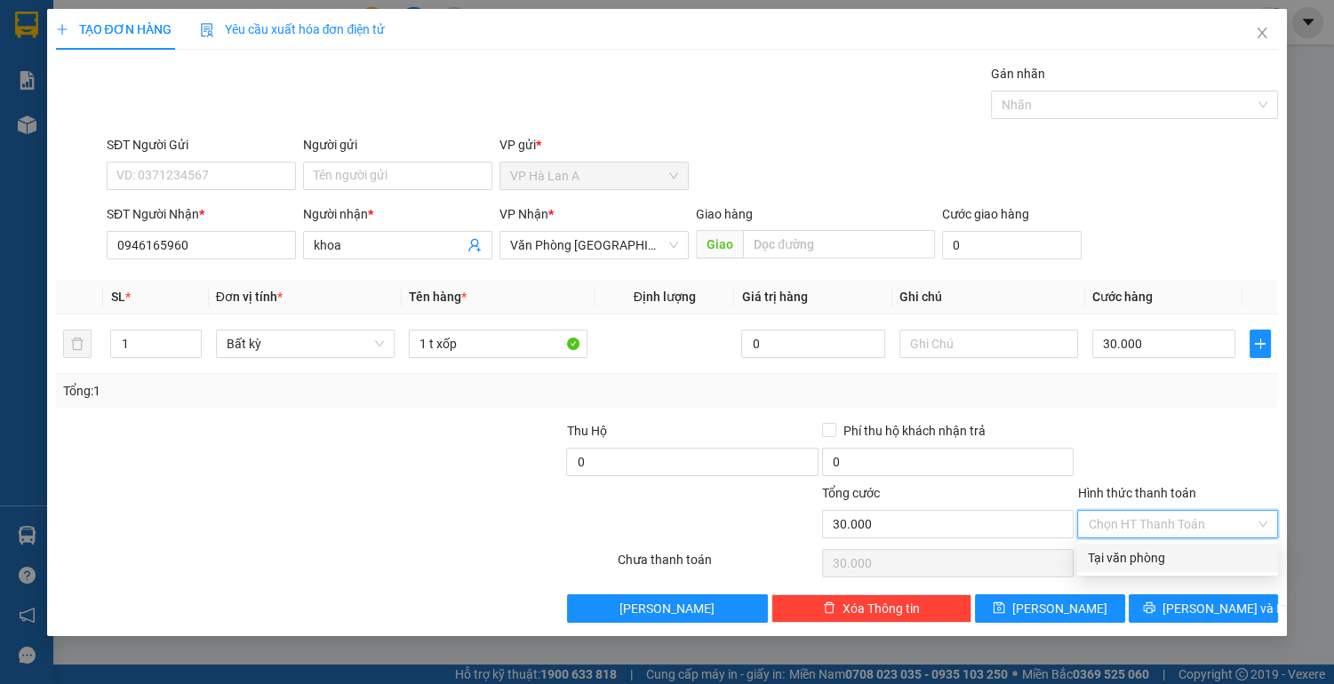
type input "0"
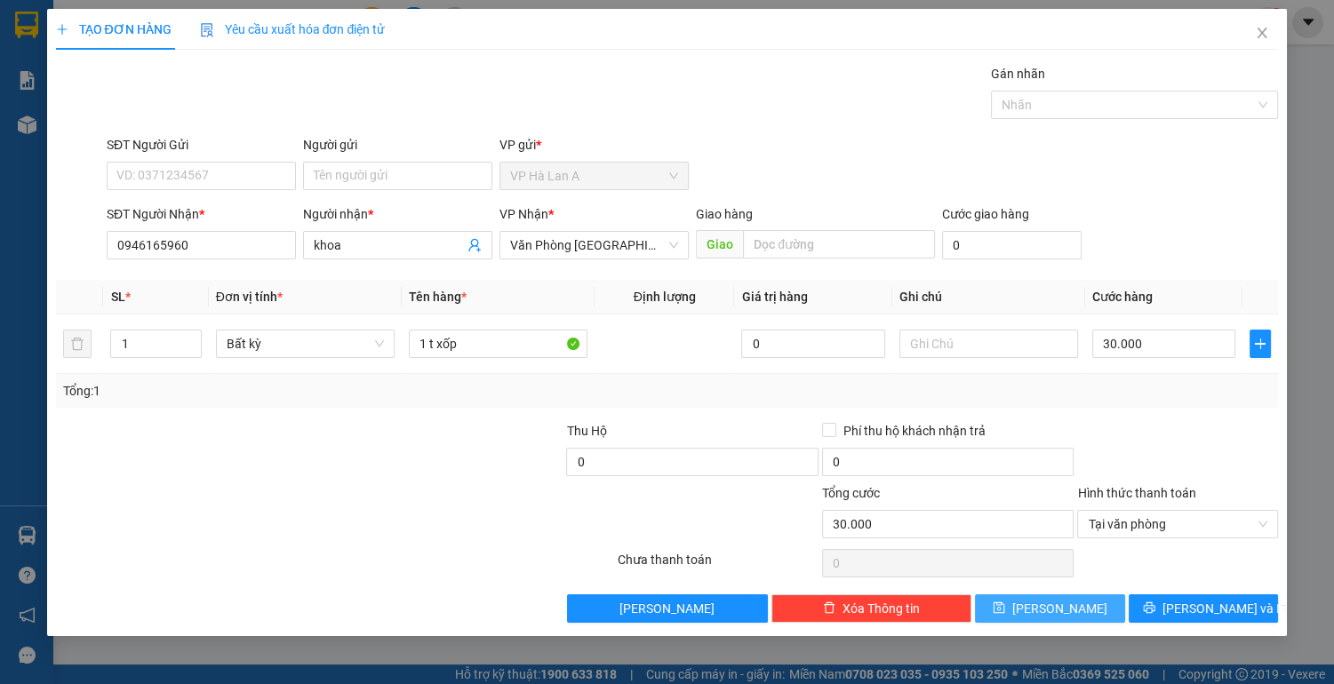
click at [1080, 594] on button "[PERSON_NAME]" at bounding box center [1049, 608] width 149 height 28
type input "0"
